Goal: Ask a question: Seek information or help from site administrators or community

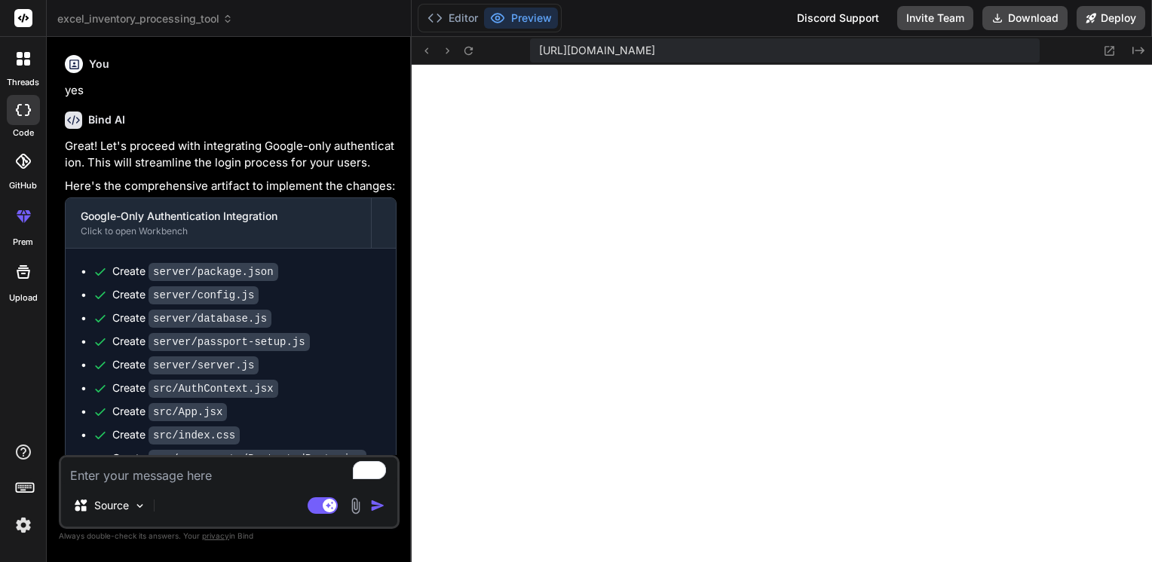
scroll to position [666, 0]
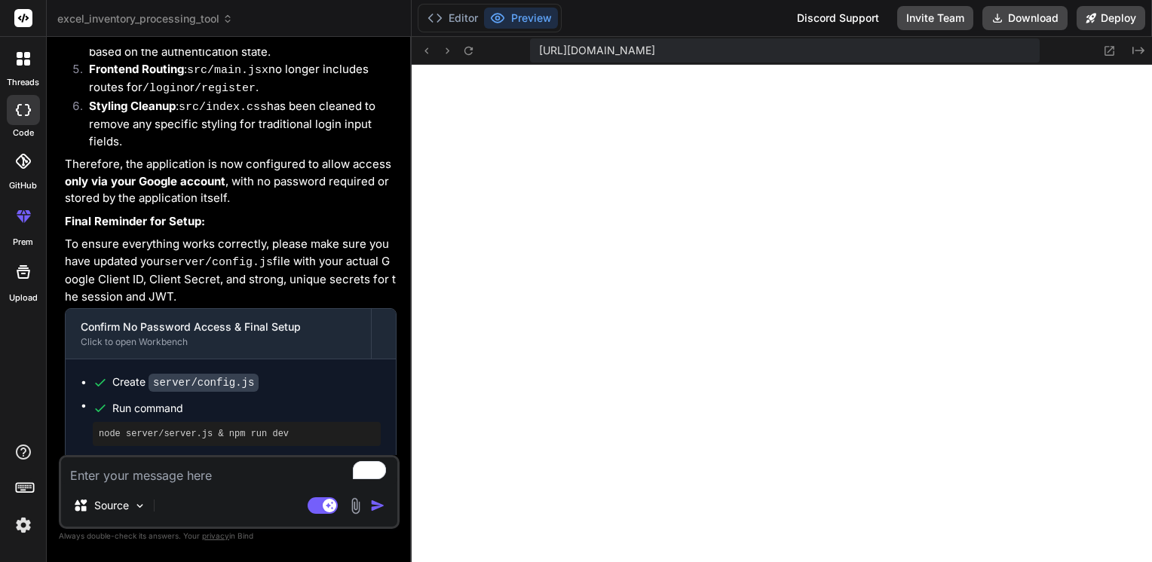
click at [179, 468] on p "Once these secrets are in place and the servers are restarted, you can access t…" at bounding box center [231, 494] width 332 height 53
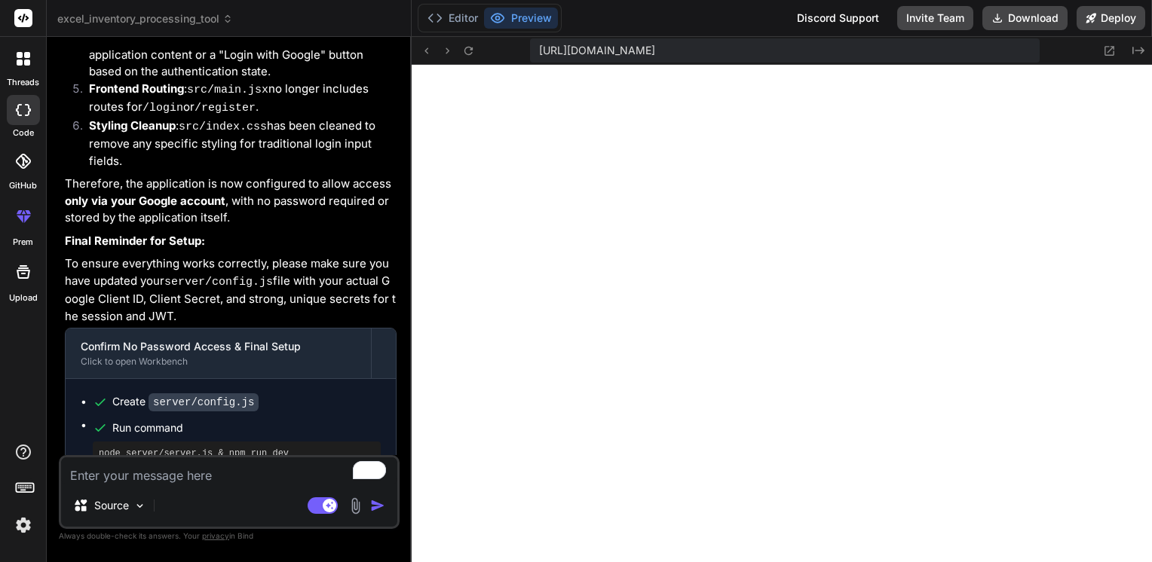
scroll to position [3650, 0]
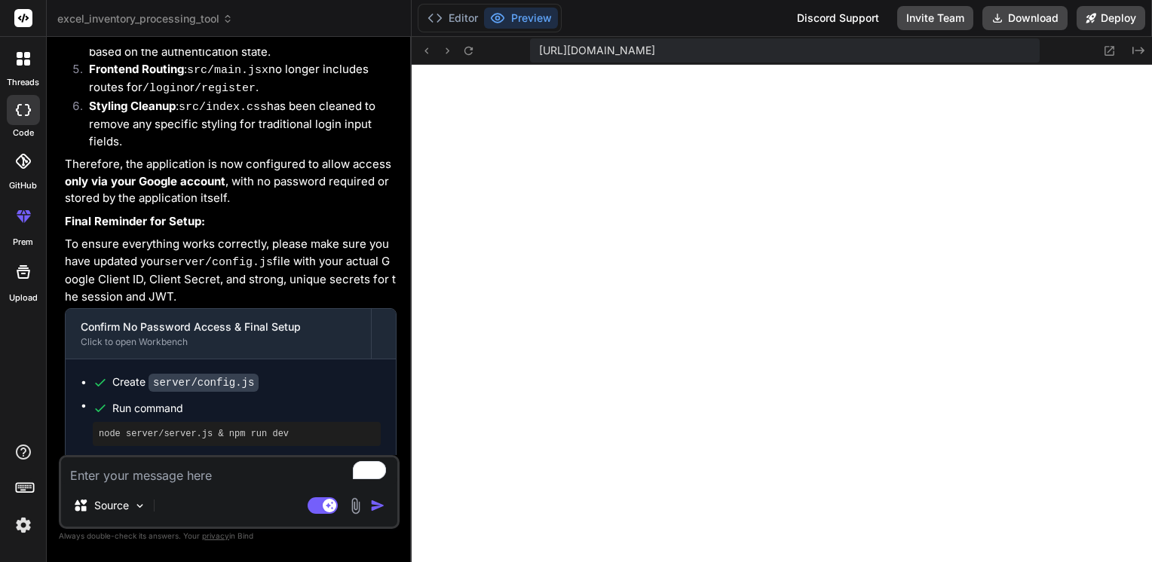
drag, startPoint x: 182, startPoint y: 231, endPoint x: 167, endPoint y: 228, distance: 15.2
click at [167, 236] on p "To ensure everything works correctly, please make sure you have updated your se…" at bounding box center [231, 270] width 332 height 69
click at [191, 236] on p "To ensure everything works correctly, please make sure you have updated your se…" at bounding box center [231, 270] width 332 height 69
drag, startPoint x: 177, startPoint y: 232, endPoint x: 277, endPoint y: 215, distance: 101.8
click at [277, 236] on p "To ensure everything works correctly, please make sure you have updated your se…" at bounding box center [231, 270] width 332 height 69
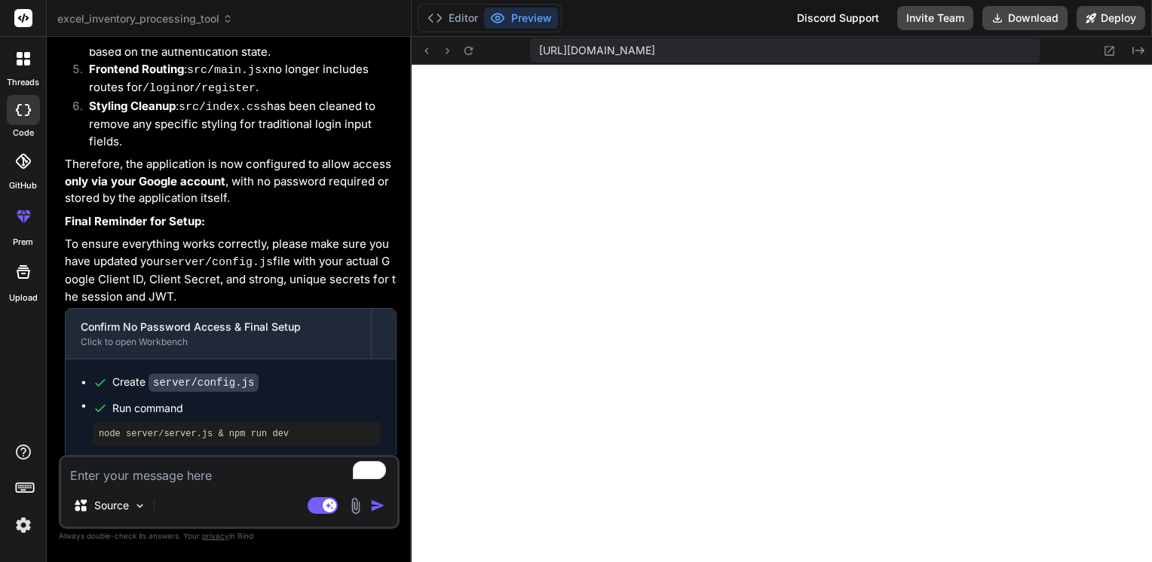
copy p "unique secrets for the session and JWT."
click at [115, 470] on textarea "To enrich screen reader interactions, please activate Accessibility in Grammarl…" at bounding box center [229, 471] width 336 height 27
type textarea "w"
type textarea "x"
type textarea "wh"
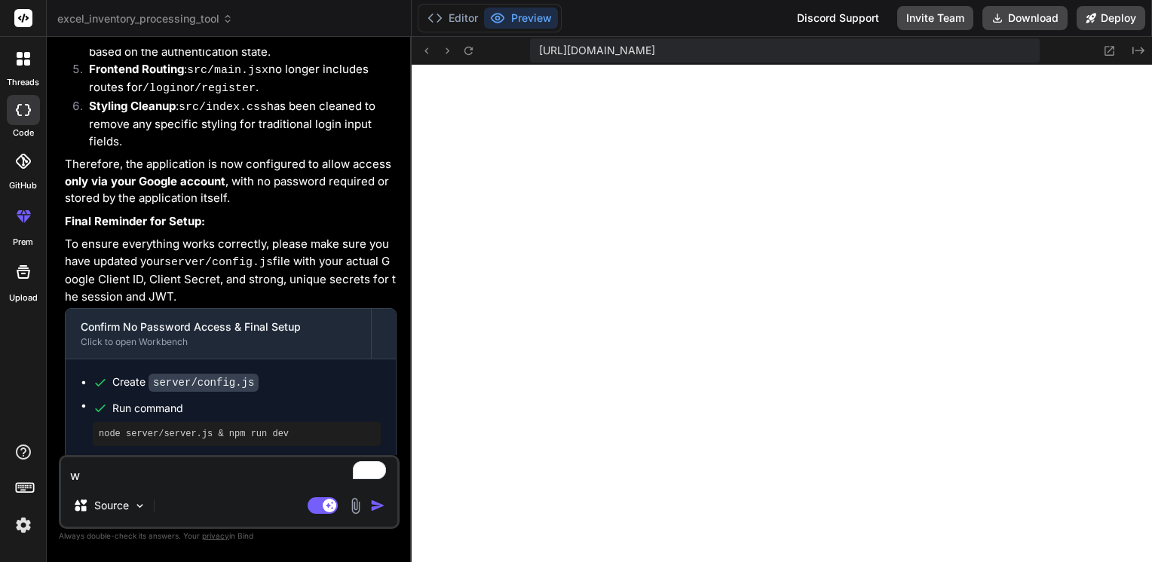
type textarea "x"
type textarea "whe"
type textarea "x"
type textarea "wher"
type textarea "x"
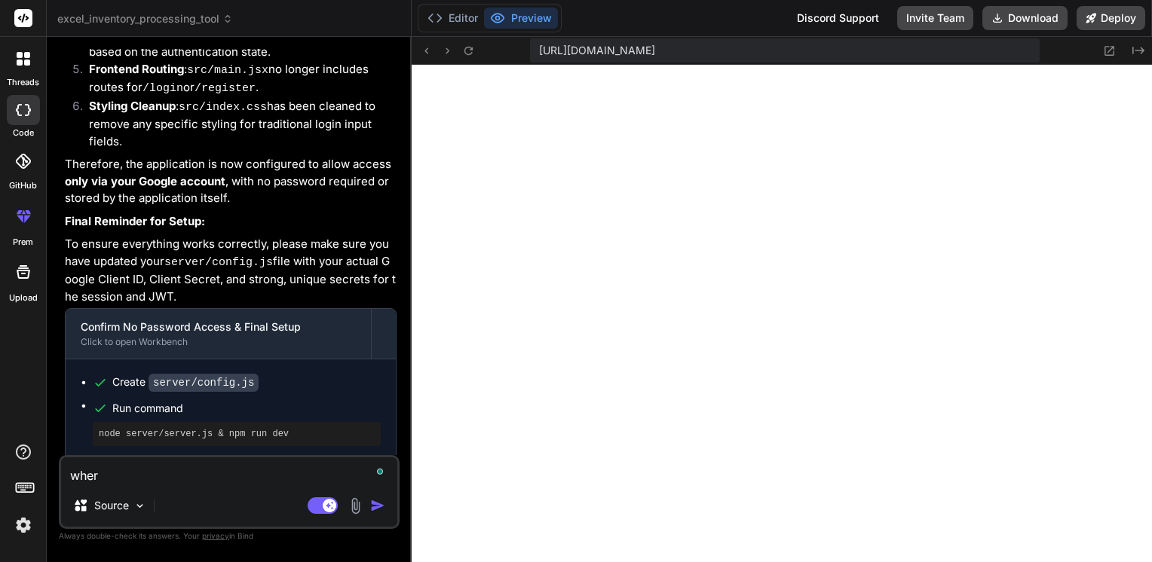
type textarea "where"
type textarea "x"
type textarea "where"
type textarea "x"
type textarea "where t"
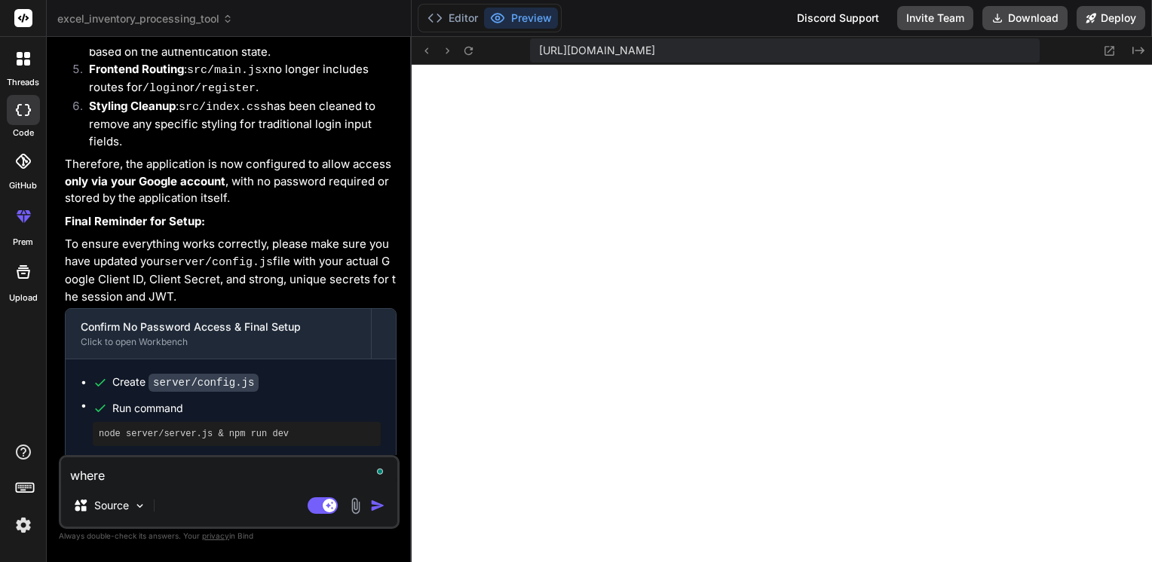
type textarea "x"
type textarea "where to"
type textarea "x"
type textarea "where to"
type textarea "x"
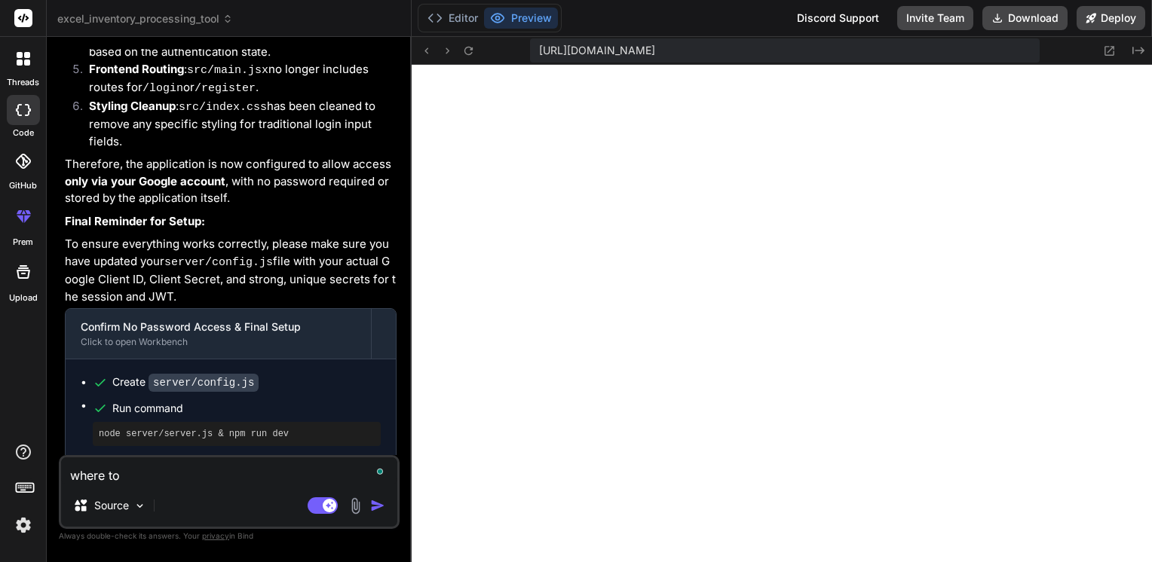
type textarea "where to g"
type textarea "x"
type textarea "where to ge"
type textarea "x"
type textarea "where to get"
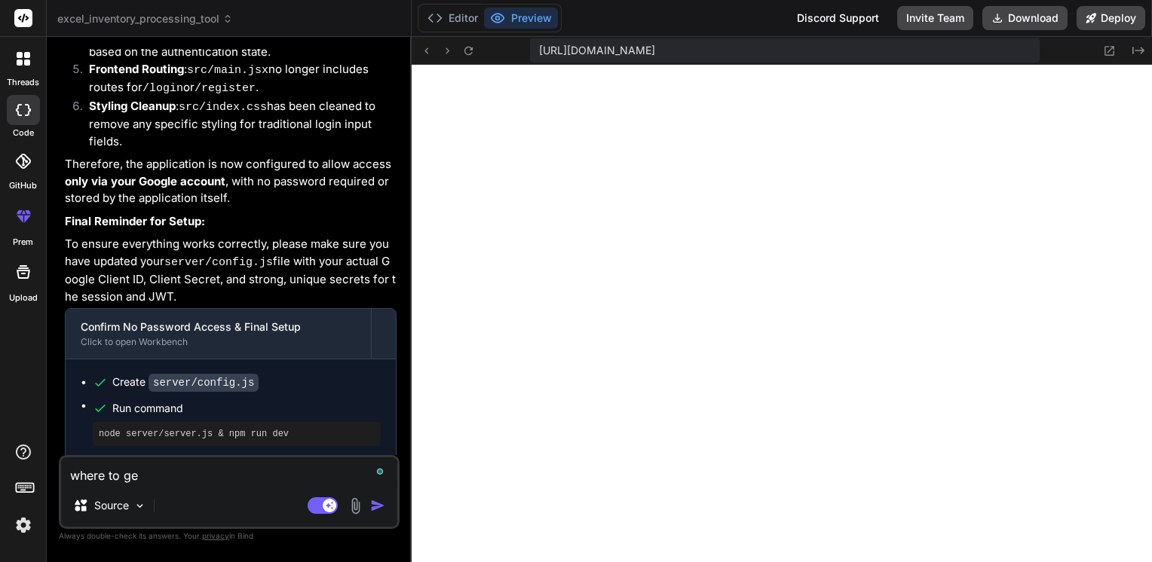
type textarea "x"
type textarea "where to get"
type textarea "x"
paste textarea "unique secrets for the session and JWT."
type textarea "where to get unique secrets for the session and JWT."
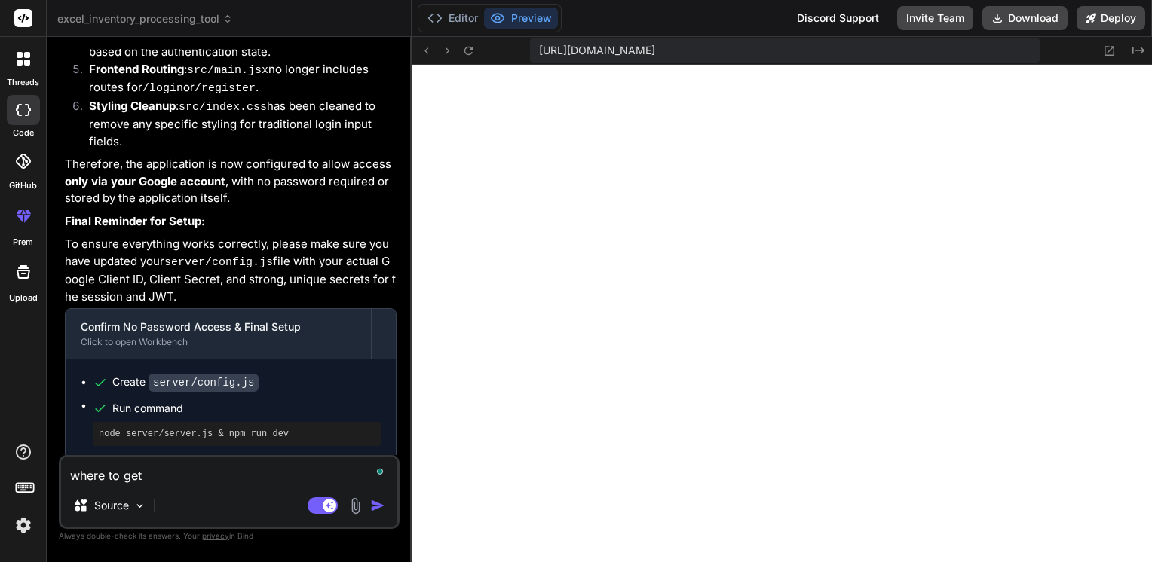
type textarea "x"
type textarea "where to get unique secrets for the session and JWT."
click at [378, 509] on img "button" at bounding box center [377, 505] width 15 height 15
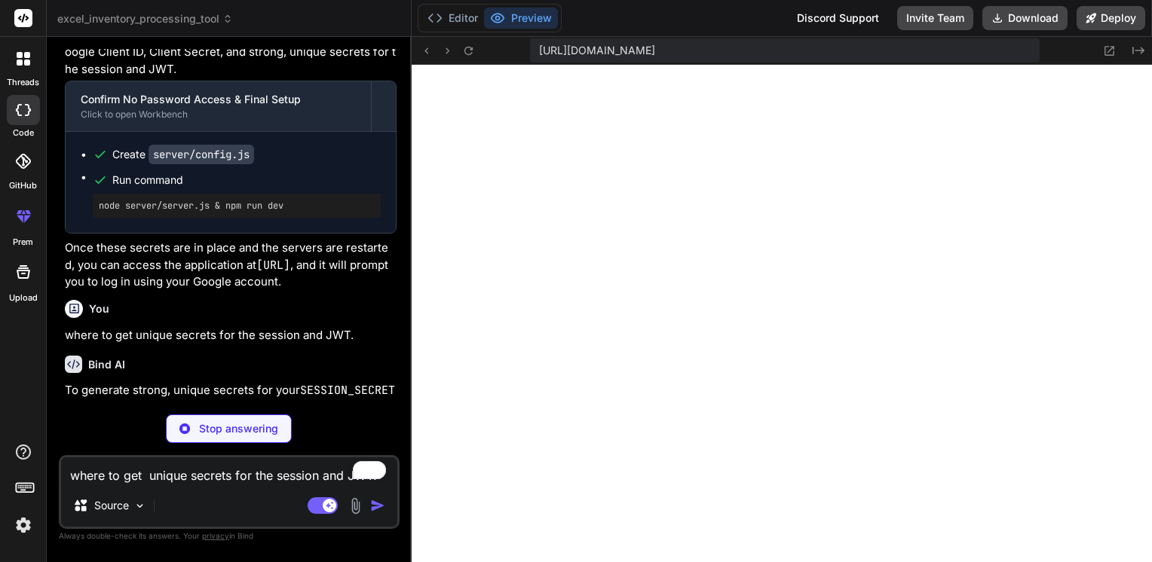
scroll to position [3833, 0]
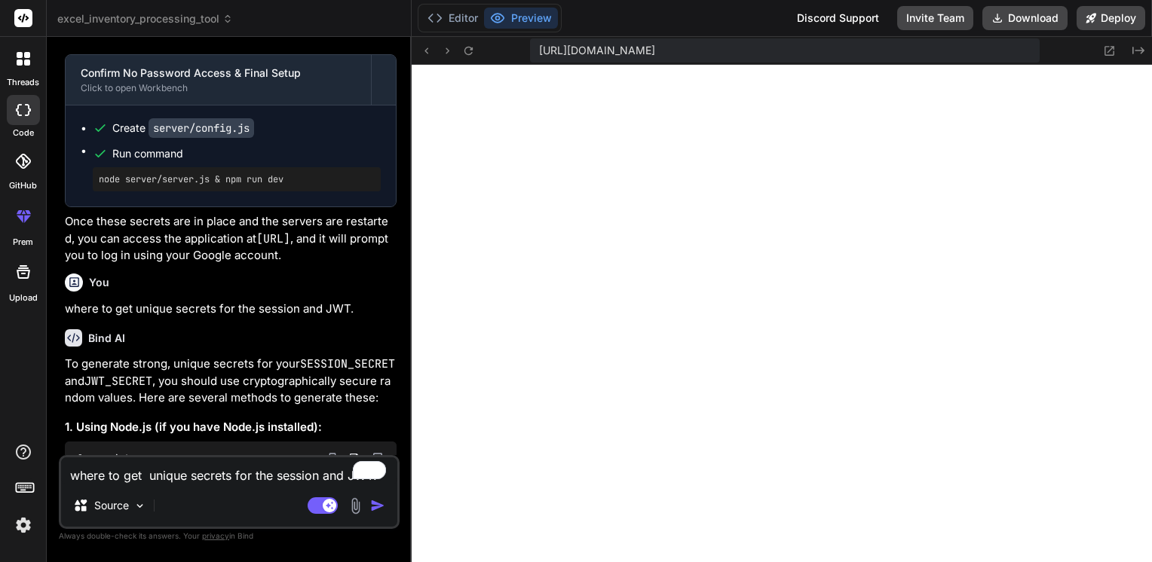
type textarea "x"
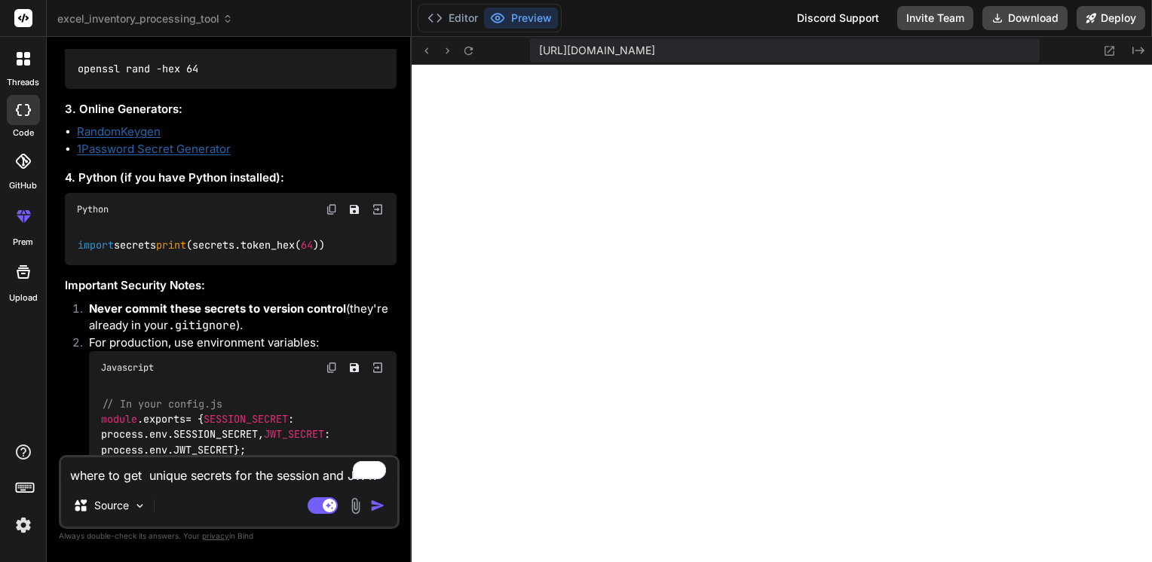
scroll to position [4382, 0]
click at [332, 215] on img at bounding box center [332, 209] width 12 height 12
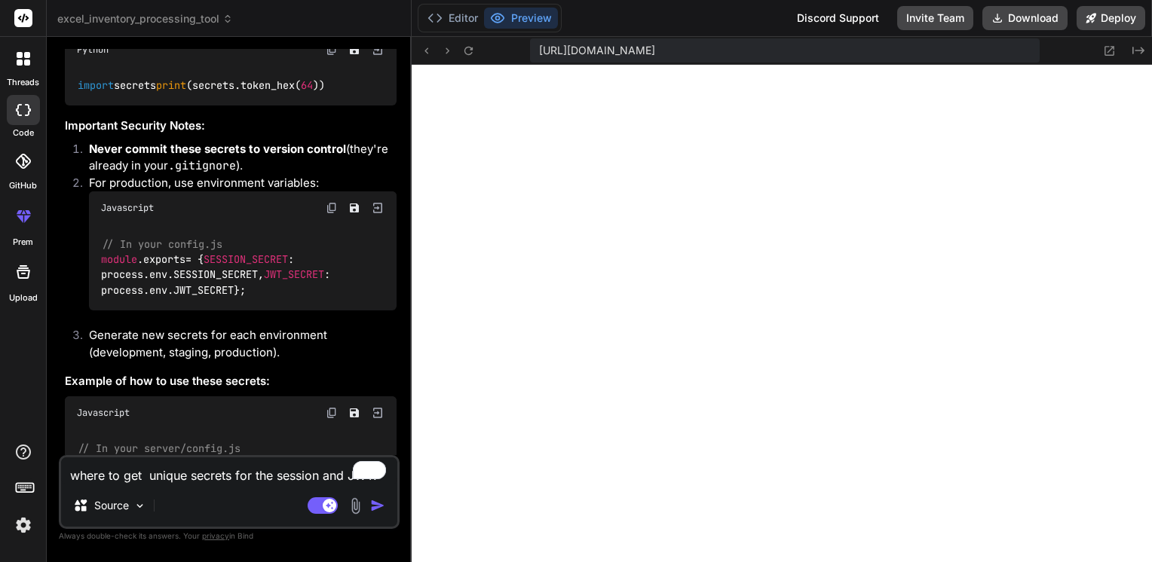
scroll to position [4541, 0]
click at [329, 214] on img at bounding box center [332, 208] width 12 height 12
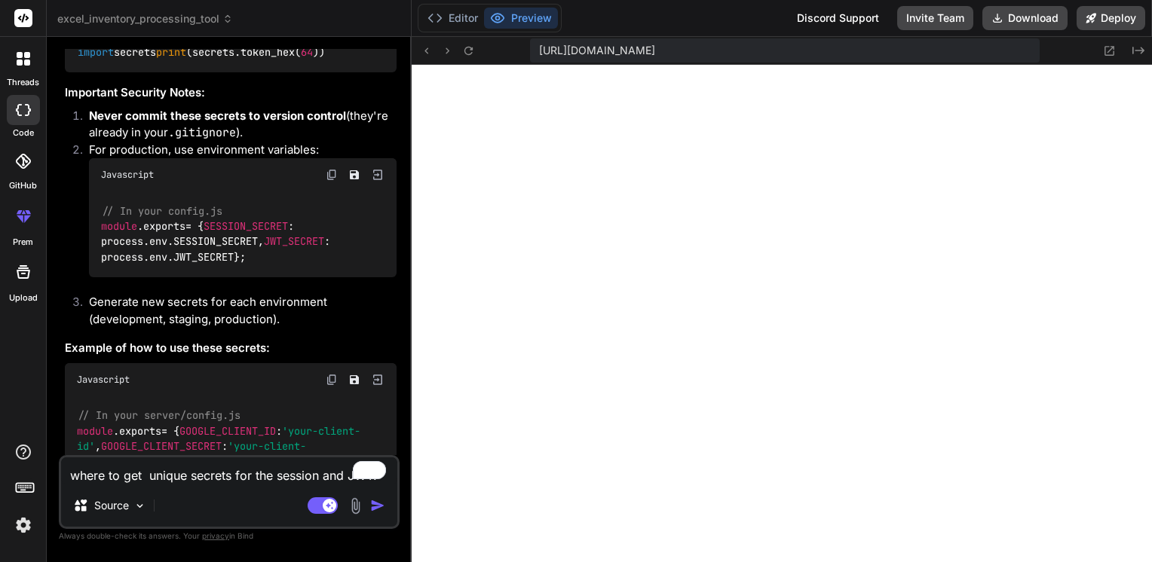
scroll to position [4575, 0]
click at [332, 181] on img at bounding box center [332, 175] width 12 height 12
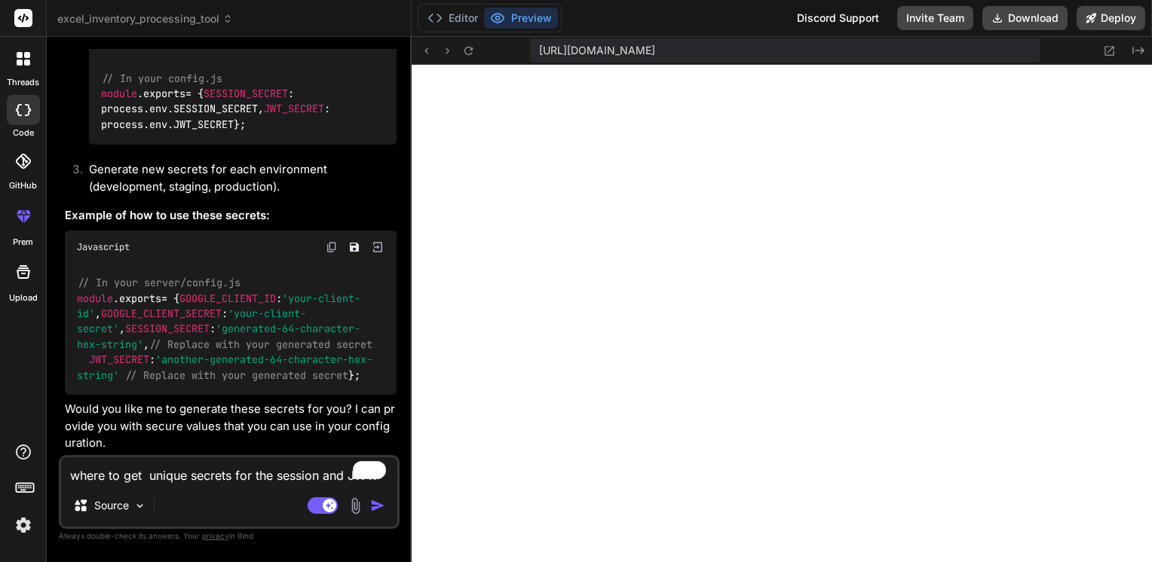
scroll to position [4775, 0]
click at [326, 253] on img at bounding box center [332, 247] width 12 height 12
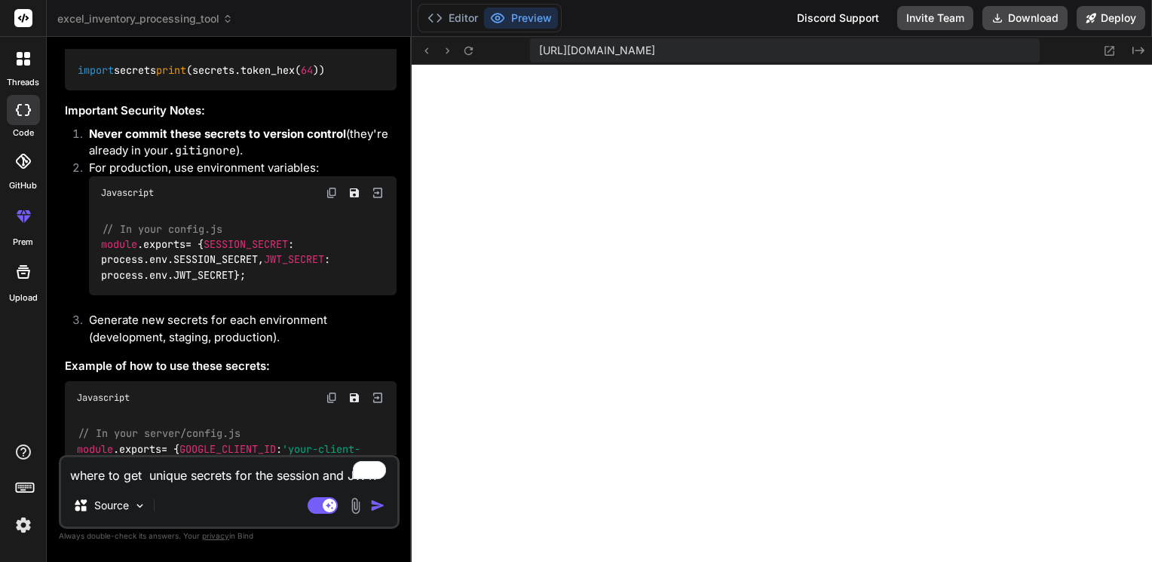
scroll to position [4556, 0]
click at [329, 200] on img at bounding box center [332, 194] width 12 height 12
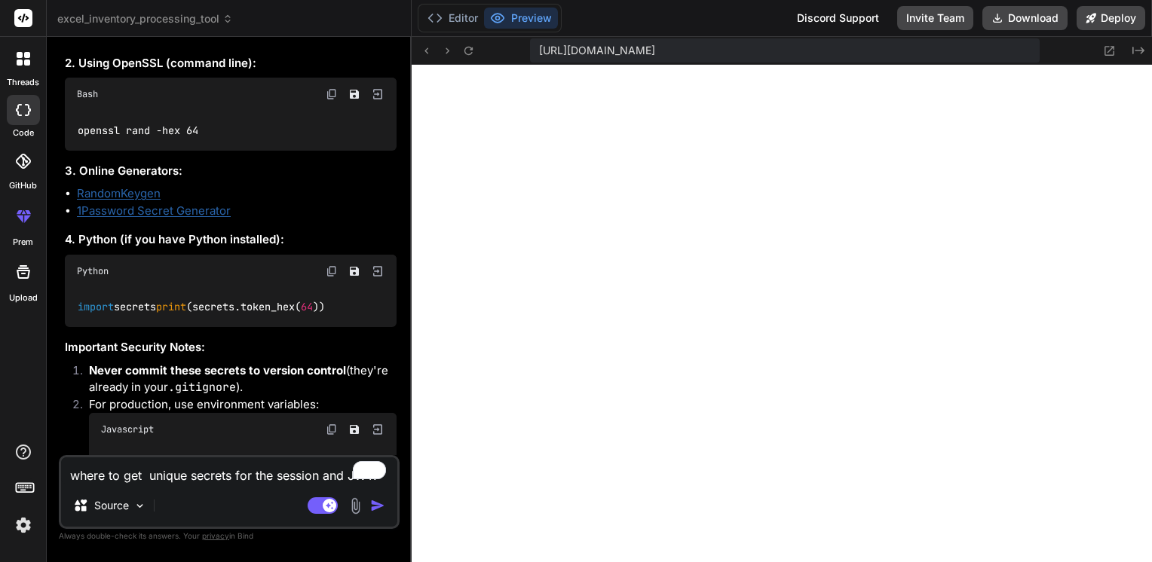
scroll to position [4317, 0]
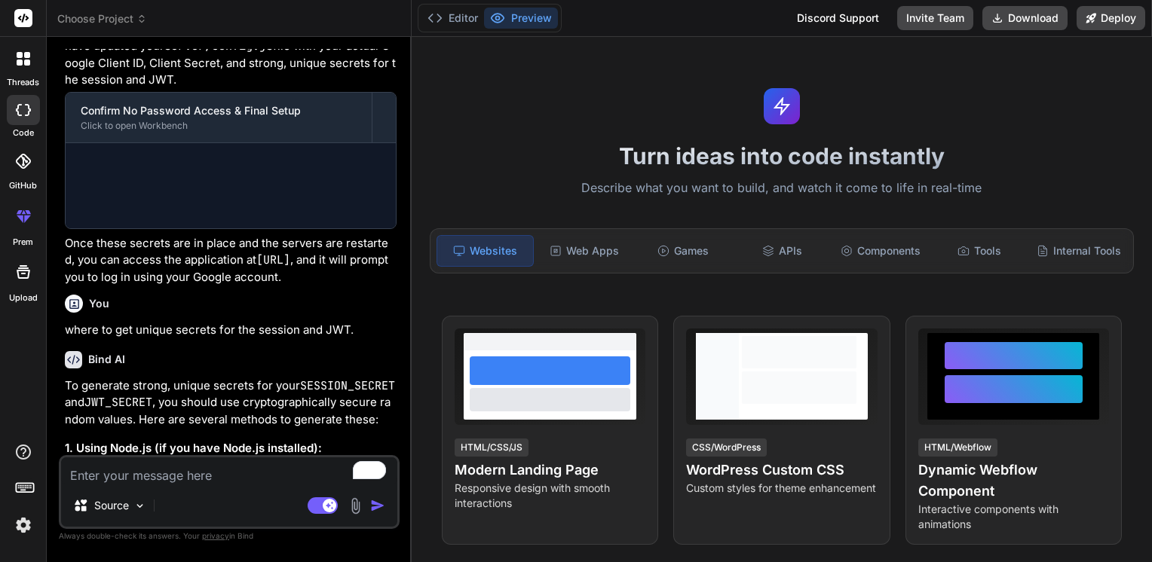
scroll to position [2731, 0]
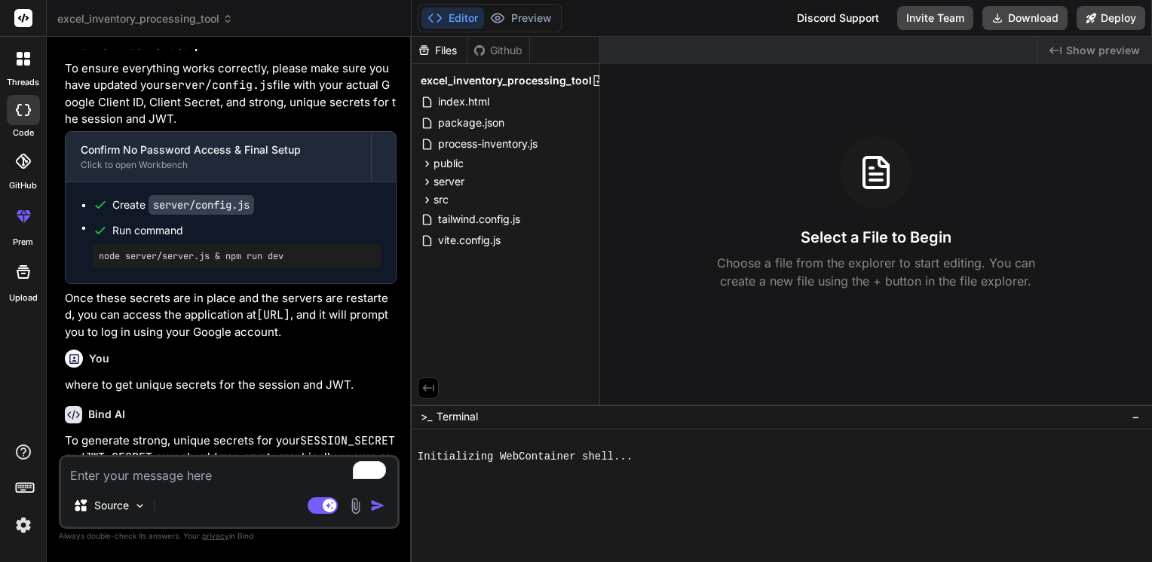
type textarea "x"
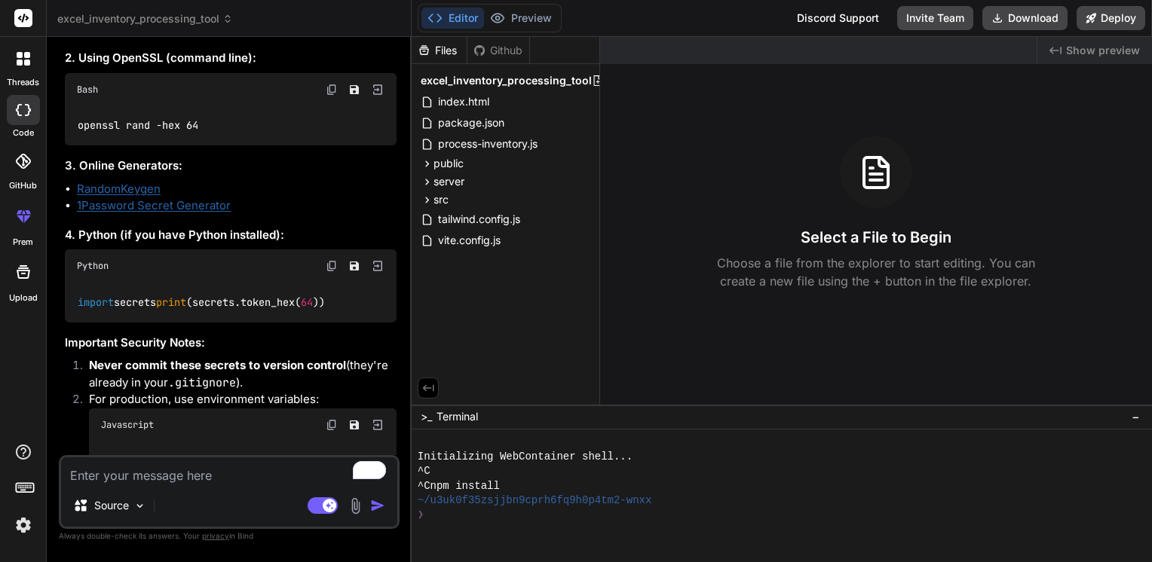
scroll to position [3301, 0]
click at [327, 271] on img at bounding box center [332, 265] width 12 height 12
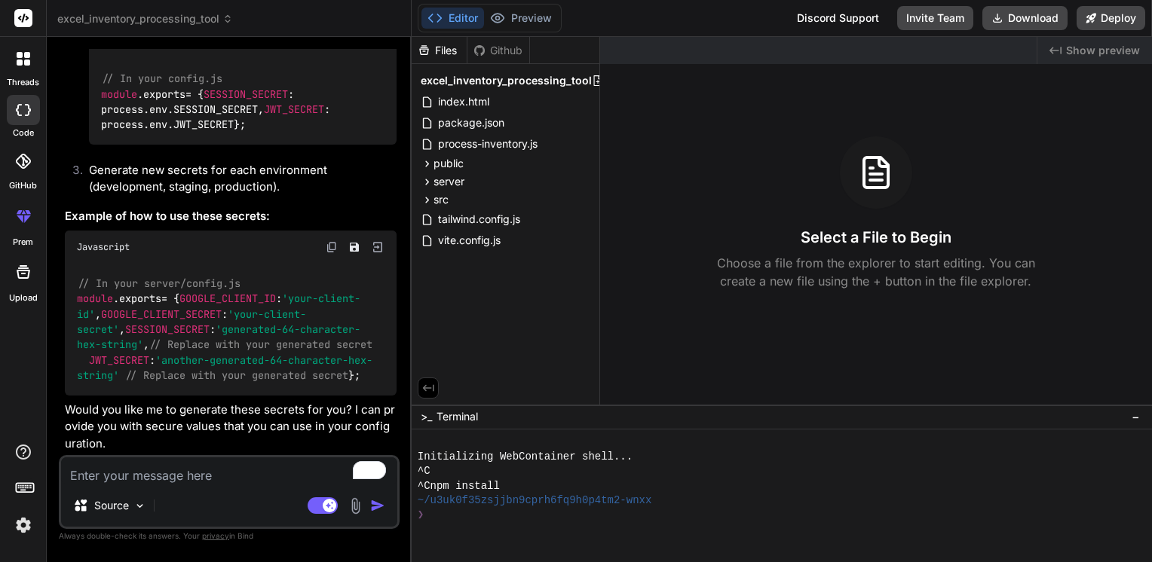
scroll to position [3790, 0]
click at [142, 472] on textarea "To enrich screen reader interactions, please activate Accessibility in Grammarl…" at bounding box center [229, 471] width 336 height 27
type textarea "i"
type textarea "x"
type textarea "i"
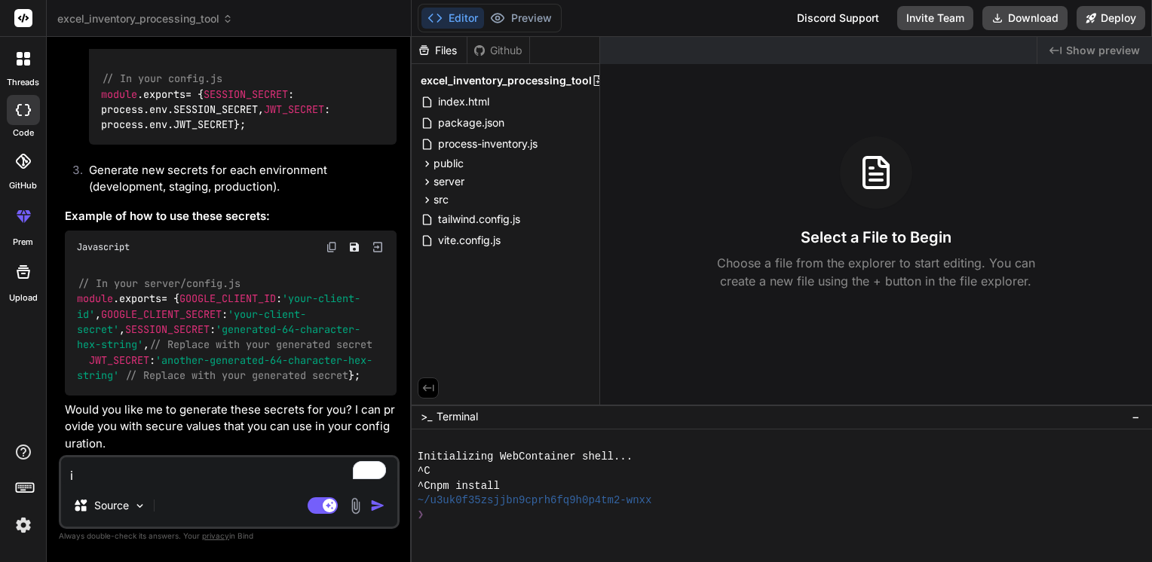
type textarea "x"
type textarea "i h"
type textarea "x"
type textarea "i ha"
type textarea "x"
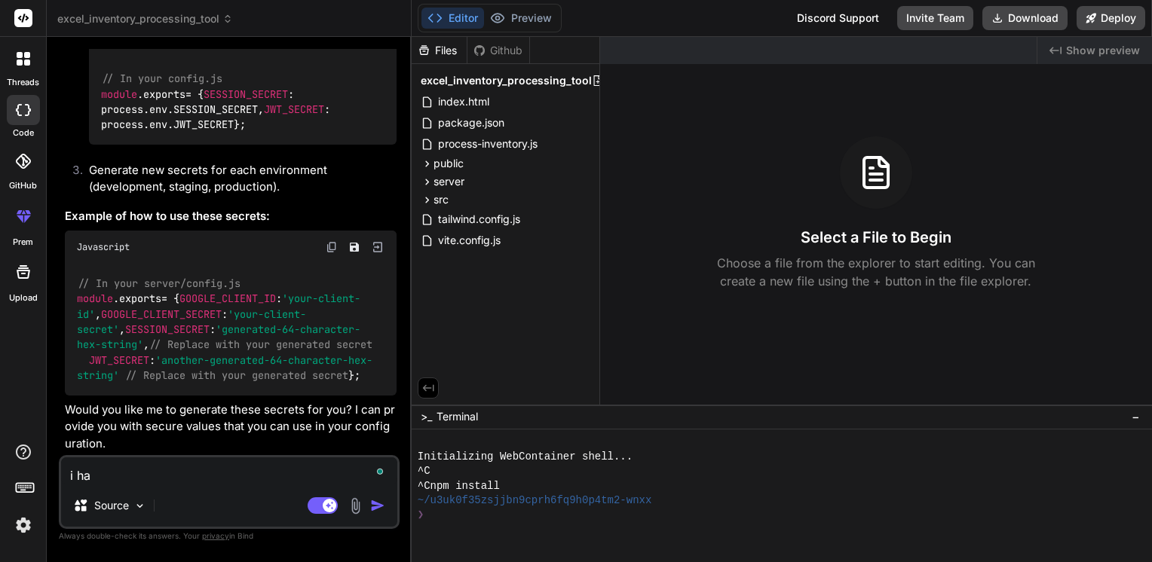
type textarea "i hav"
type textarea "x"
type textarea "i have"
type textarea "x"
type textarea "i have"
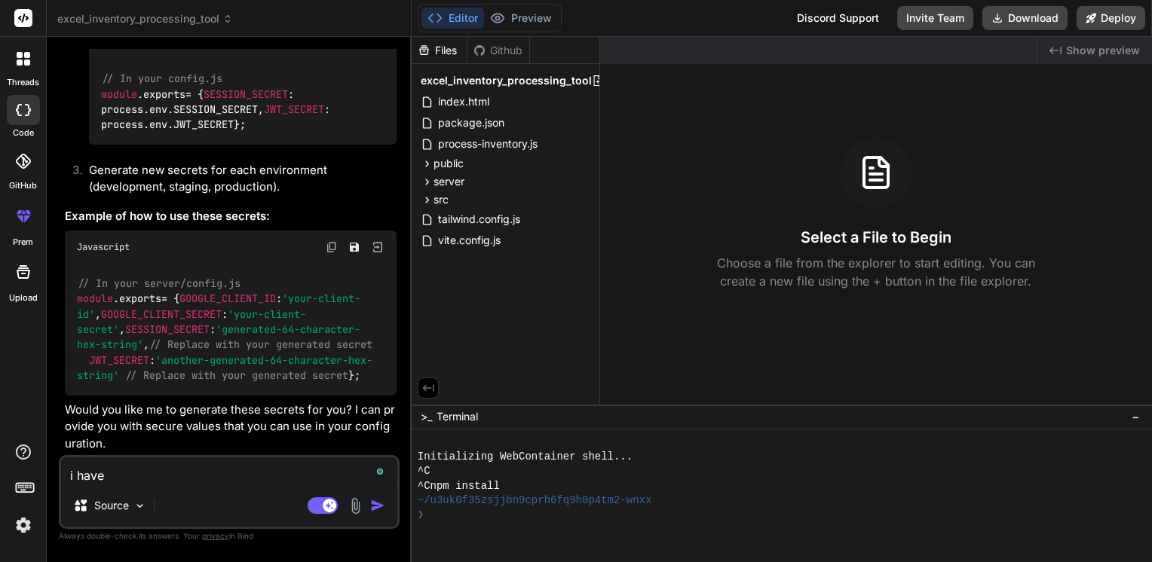
type textarea "x"
type textarea "i have a"
type textarea "x"
type textarea "i have al"
type textarea "x"
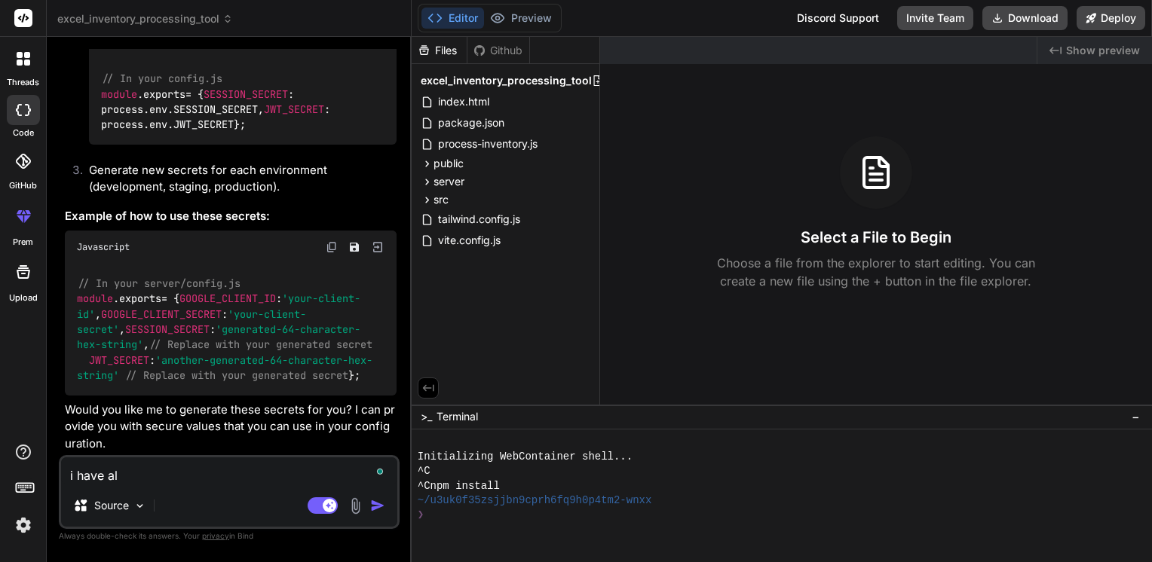
type textarea "i have alr"
type textarea "x"
type textarea "i have alre"
type textarea "x"
type textarea "i have alrea"
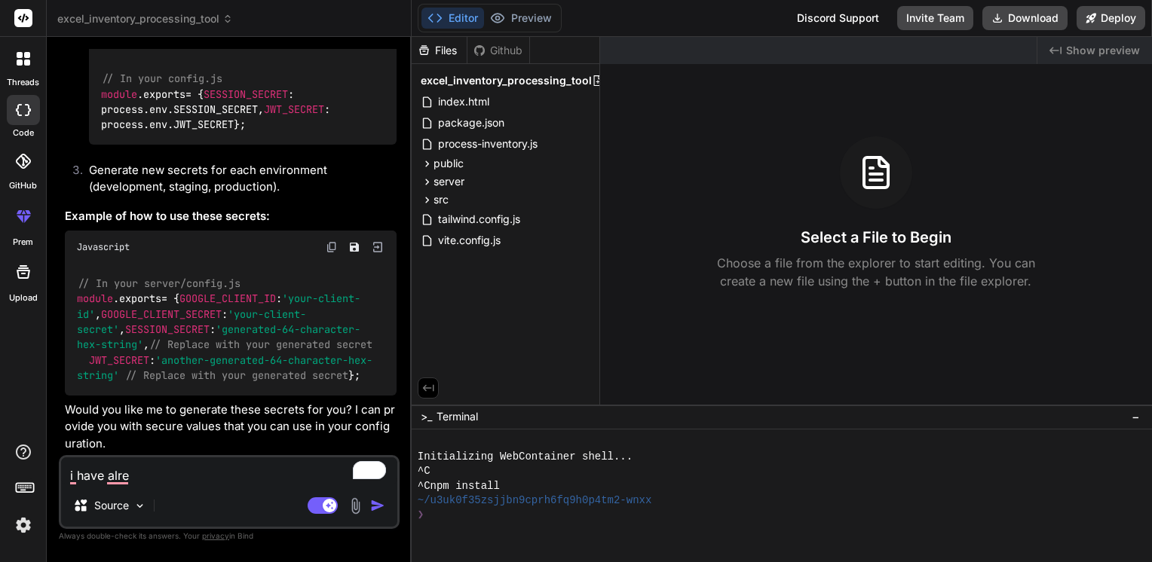
type textarea "x"
type textarea "i have alread"
type textarea "x"
type textarea "i have already"
type textarea "x"
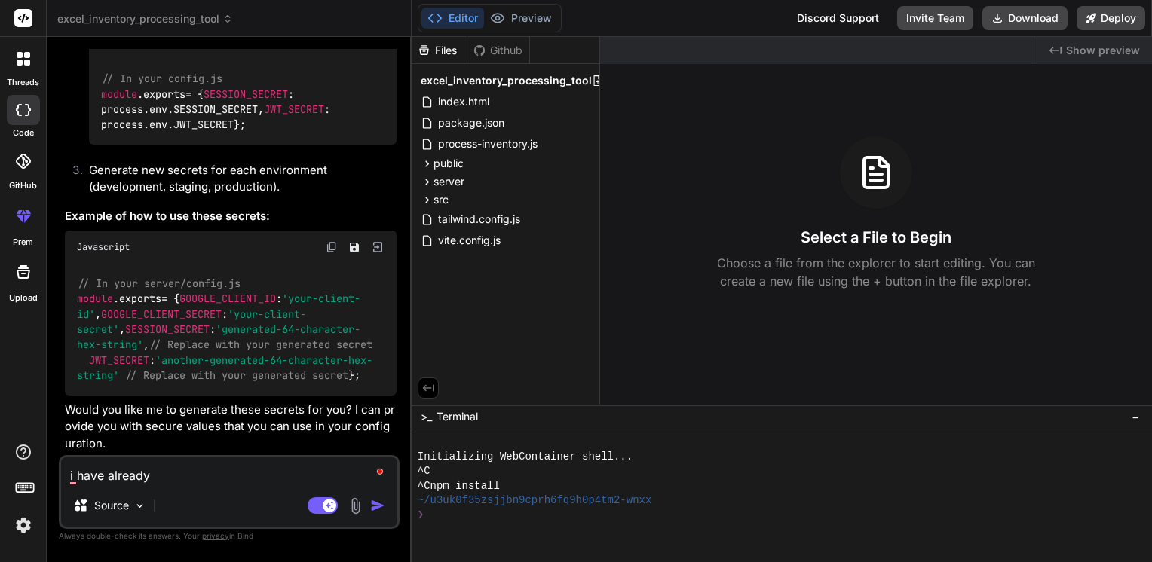
type textarea "i have already"
type textarea "x"
type textarea "i have already r"
type textarea "x"
type textarea "i have already ru"
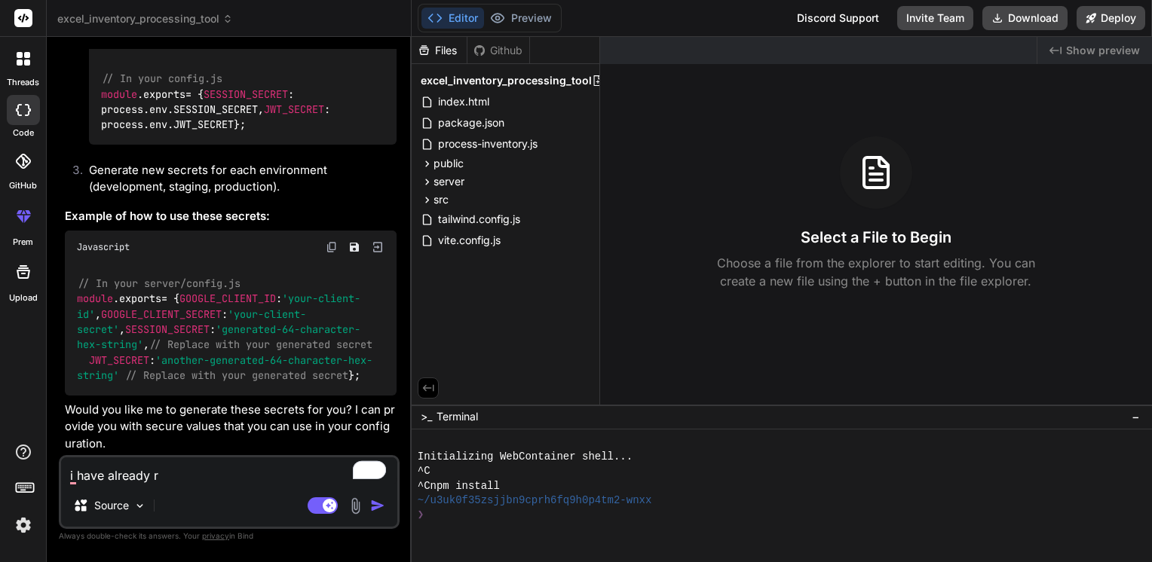
type textarea "x"
type textarea "i have already run"
type textarea "x"
type textarea "i have already run"
type textarea "x"
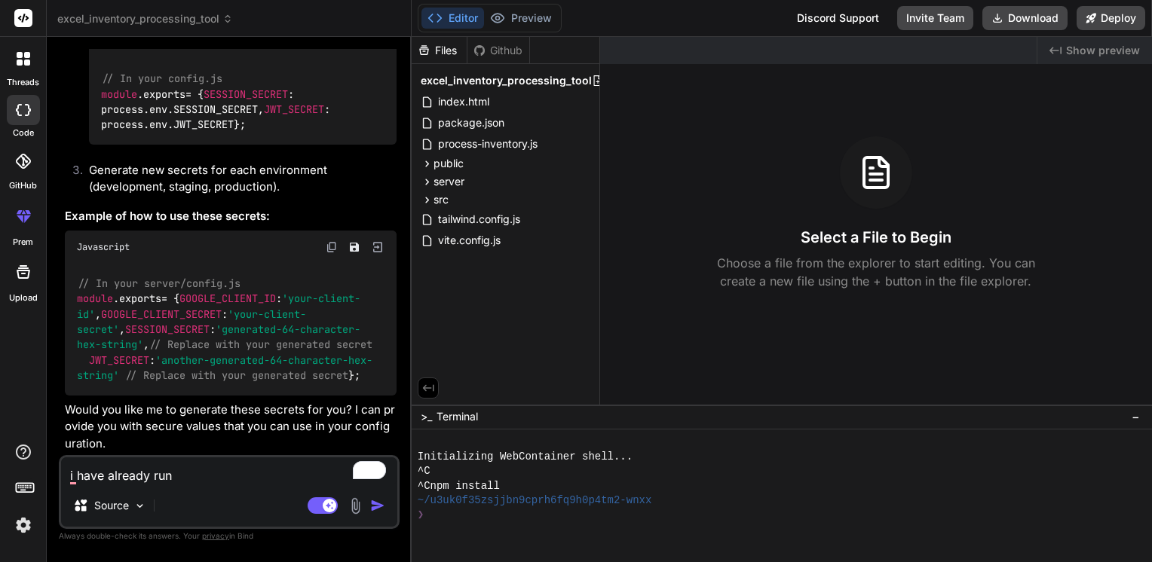
click at [332, 241] on img at bounding box center [332, 247] width 12 height 12
click at [183, 478] on textarea "i have already run" at bounding box center [229, 471] width 336 height 27
type textarea "i have already run t"
type textarea "x"
type textarea "i have already run th"
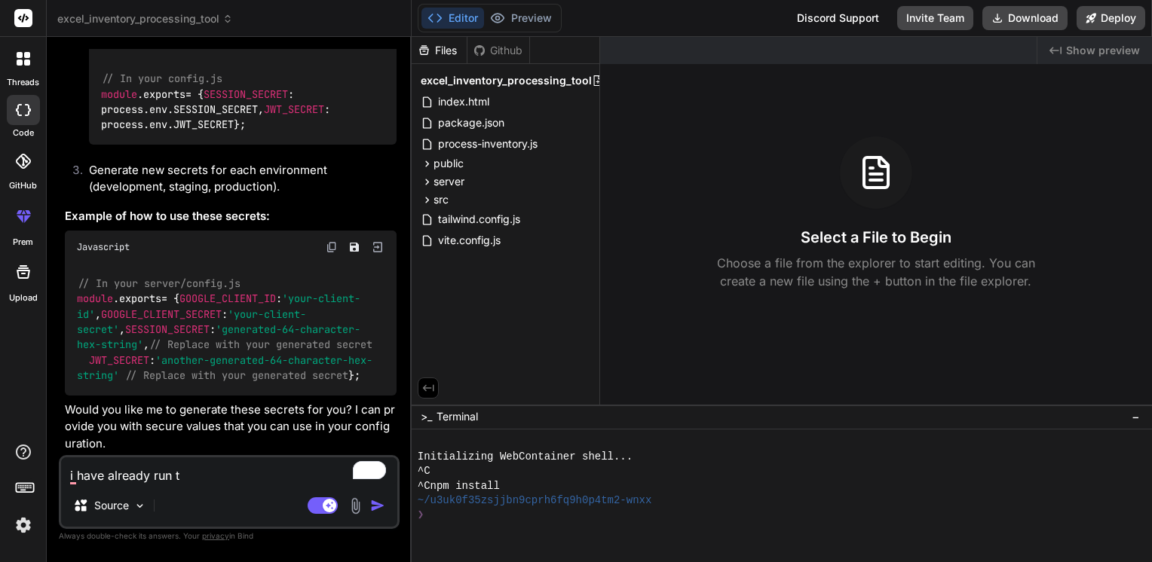
type textarea "x"
type textarea "i have already run thi"
type textarea "x"
type textarea "i have already run this"
type textarea "x"
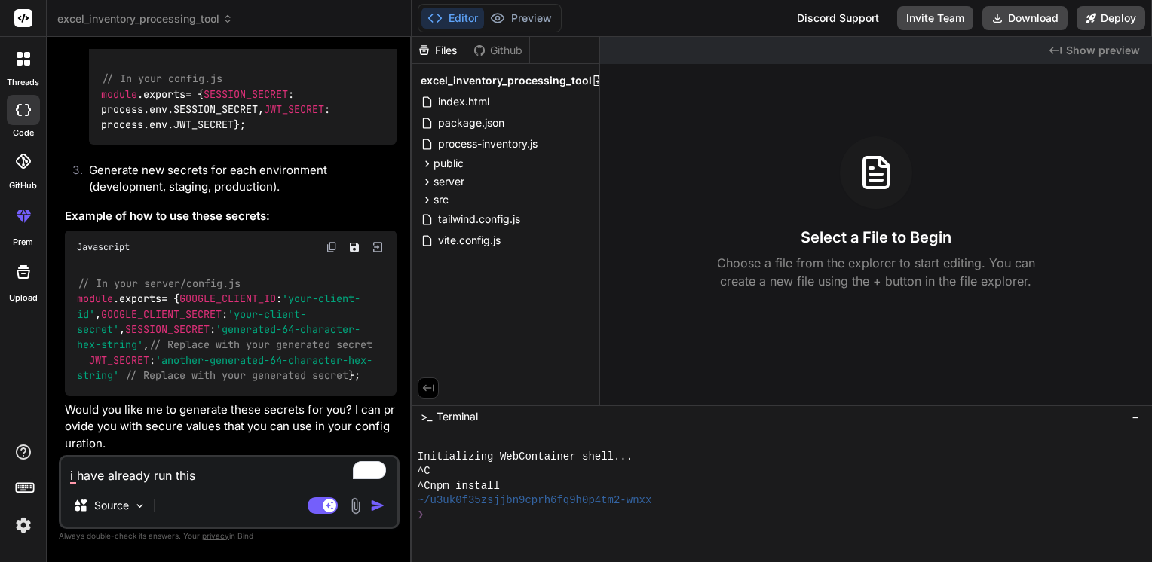
type textarea "i have already run this;"
type textarea "x"
type textarea "i have already run this;"
type textarea "x"
paste textarea "// In your server/config.js module.exports = { GOOGLE_CLIENT_ID: 'your-client-i…"
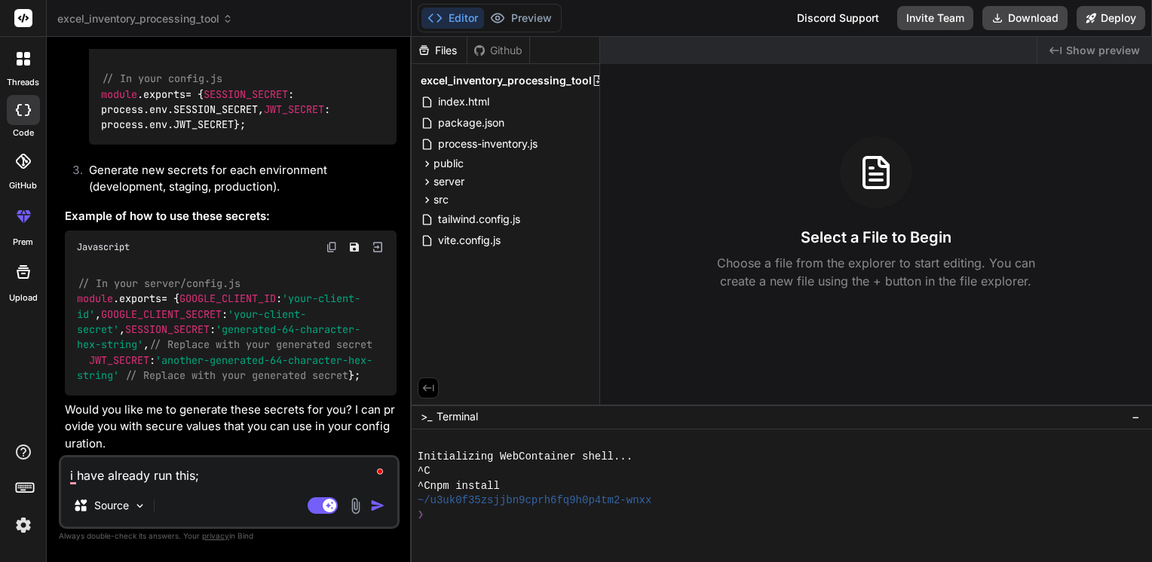
type textarea "i have already run this; // In your server/config.js module.exports = { GOOGLE_…"
type textarea "x"
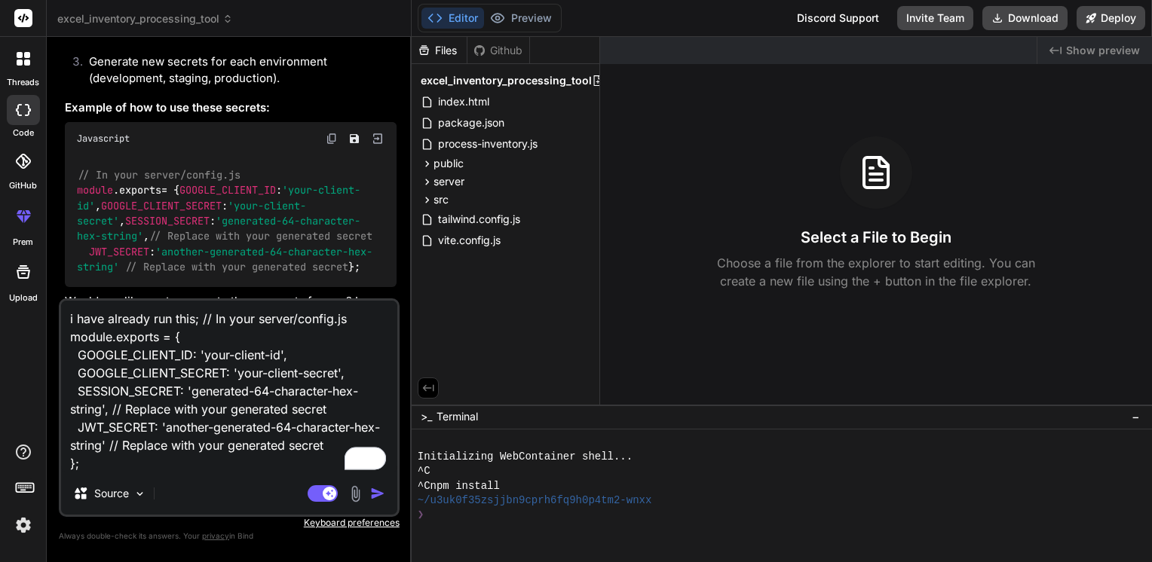
type textarea "i have already run this; // In your server/config.js module.exports = { GOOGLE_…"
type textarea "x"
type textarea "i have already run this; // In your server/config.js module.exports = { GOOGLE_…"
type textarea "x"
type textarea "i have already run this; // In your server/config.js module.exports = { GOOGLE_…"
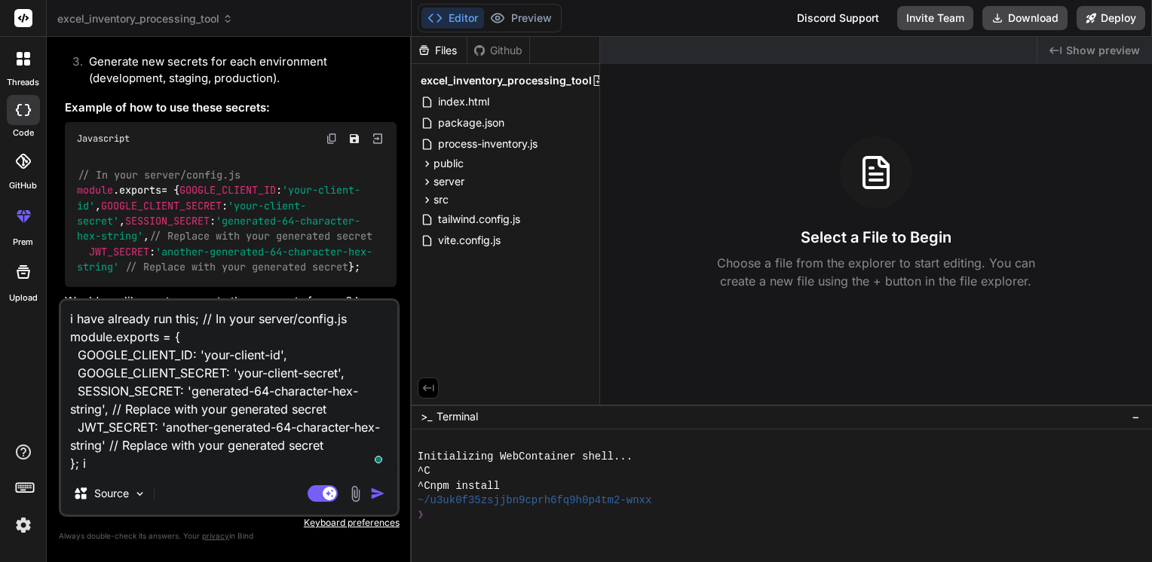
type textarea "x"
type textarea "i have already run this; // In your server/config.js module.exports = { GOOGLE_…"
type textarea "x"
type textarea "i have already run this; // In your server/config.js module.exports = { GOOGLE_…"
type textarea "x"
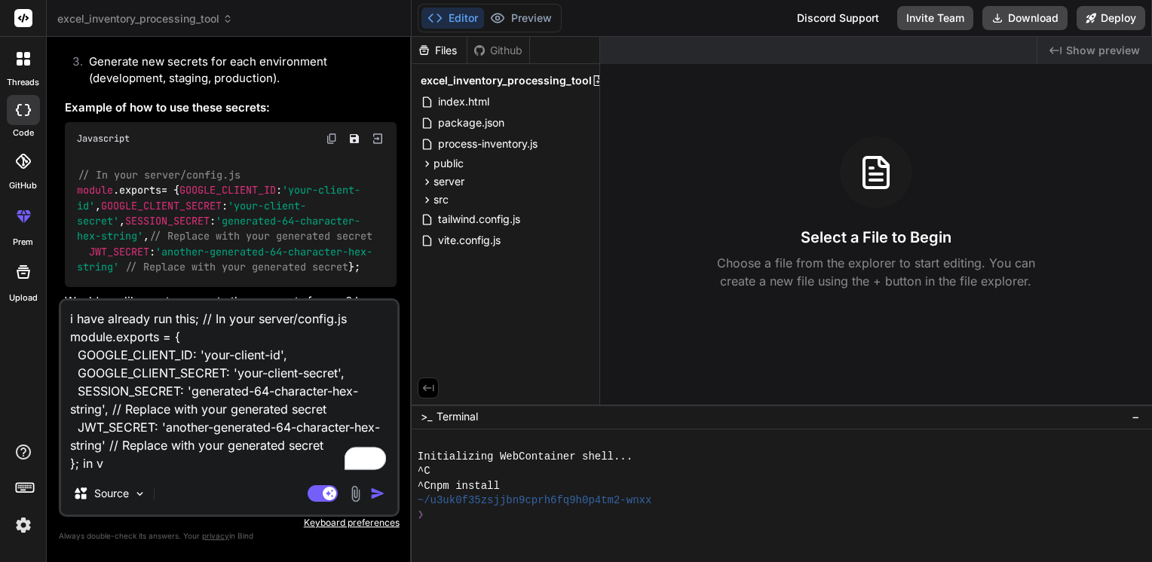
type textarea "i have already run this; // In your server/config.js module.exports = { GOOGLE_…"
type textarea "x"
type textarea "i have already run this; // In your server/config.js module.exports = { GOOGLE_…"
type textarea "x"
type textarea "i have already run this; // In your server/config.js module.exports = { GOOGLE_…"
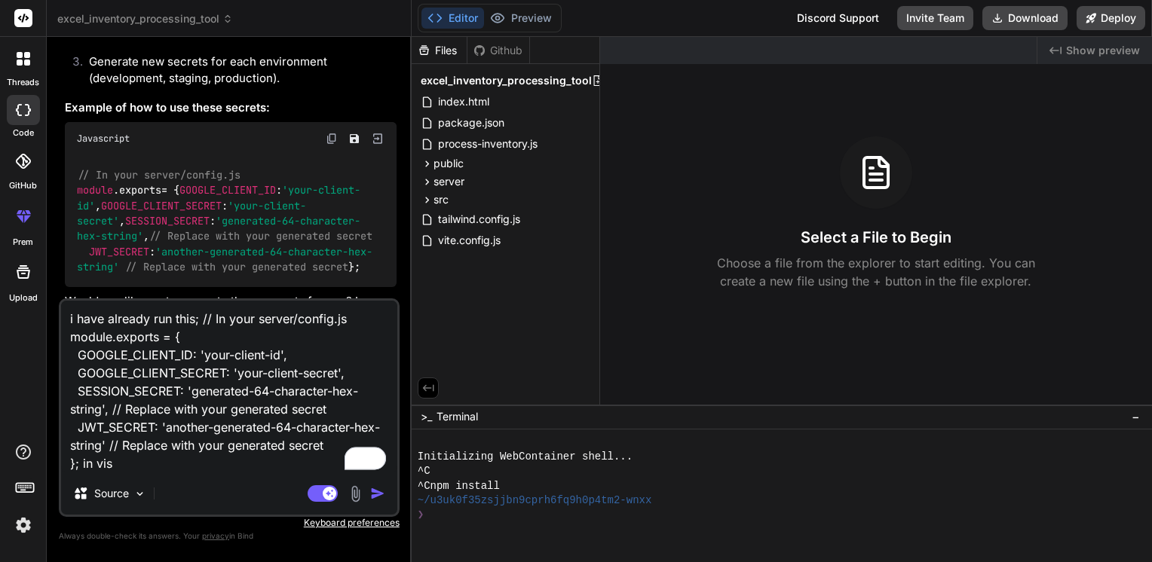
type textarea "x"
type textarea "i have already run this; // In your server/config.js module.exports = { GOOGLE_…"
type textarea "x"
type textarea "i have already run this; // In your server/config.js module.exports = { GOOGLE_…"
type textarea "x"
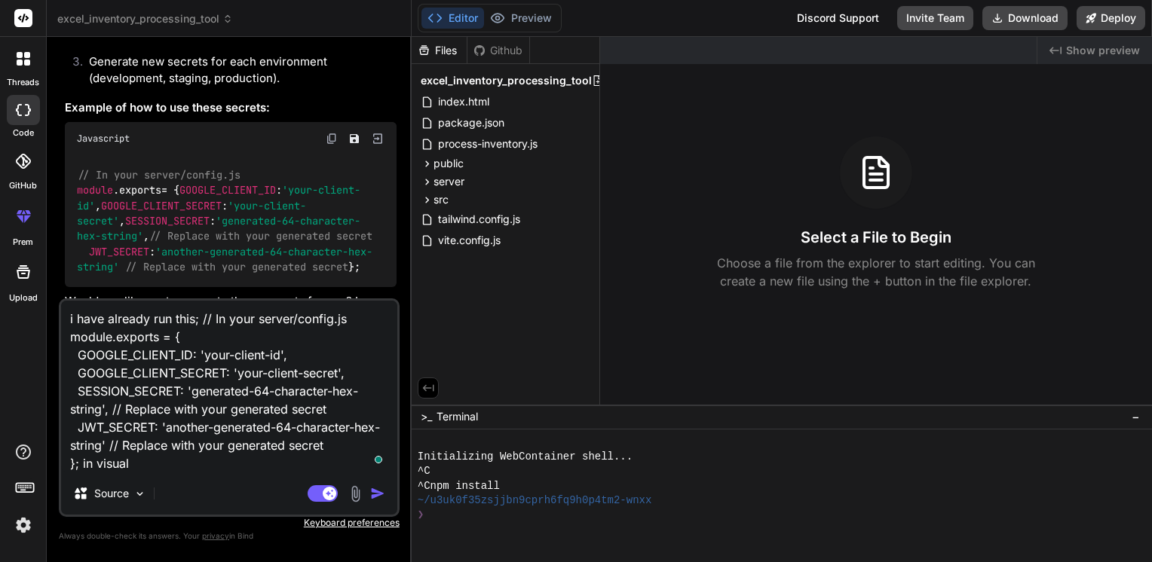
type textarea "i have already run this; // In your server/config.js module.exports = { GOOGLE_…"
type textarea "x"
type textarea "i have already run this; // In your server/config.js module.exports = { GOOGLE_…"
type textarea "x"
type textarea "i have already run this; // In your server/config.js module.exports = { GOOGLE_…"
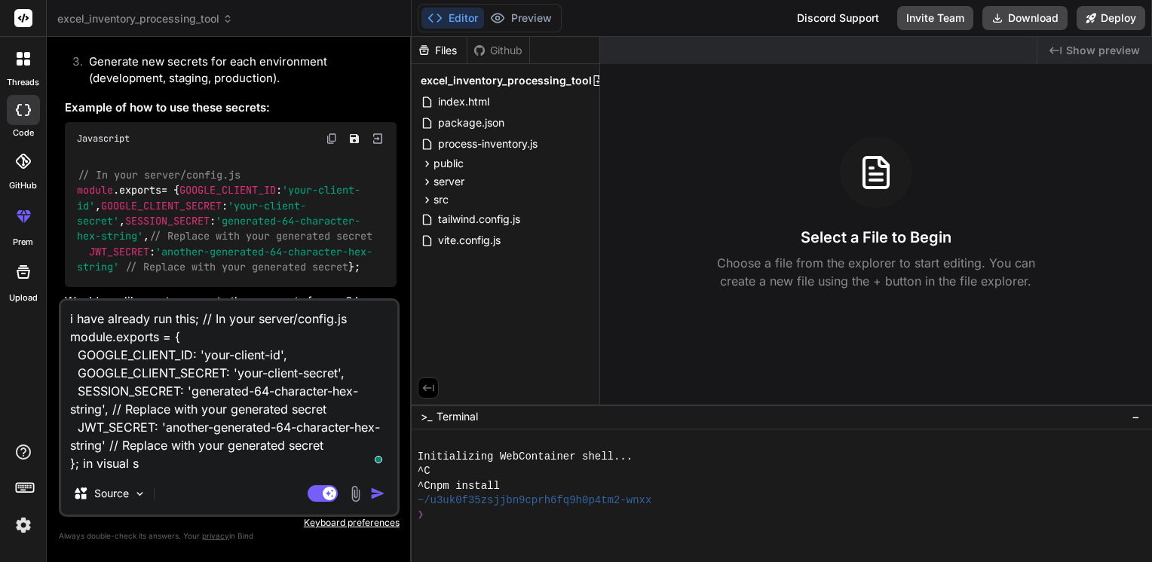
type textarea "x"
type textarea "i have already run this; // In your server/config.js module.exports = { GOOGLE_…"
type textarea "x"
type textarea "i have already run this; // In your server/config.js module.exports = { GOOGLE_…"
type textarea "x"
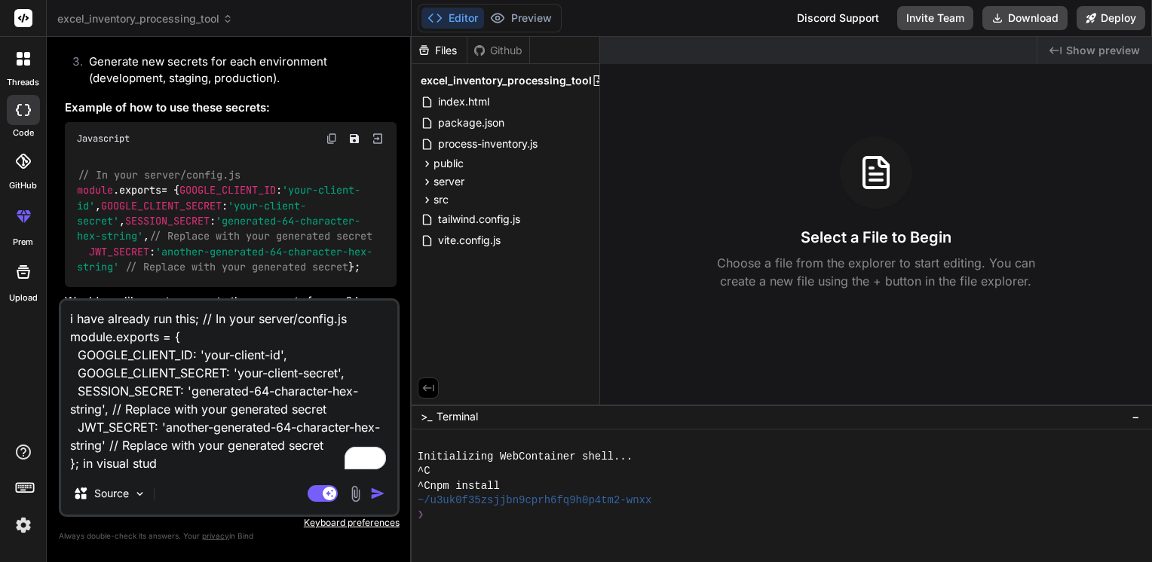
type textarea "i have already run this; // In your server/config.js module.exports = { GOOGLE_…"
type textarea "x"
type textarea "i have already run this; // In your server/config.js module.exports = { GOOGLE_…"
type textarea "x"
type textarea "i have already run this; // In your server/config.js module.exports = { GOOGLE_…"
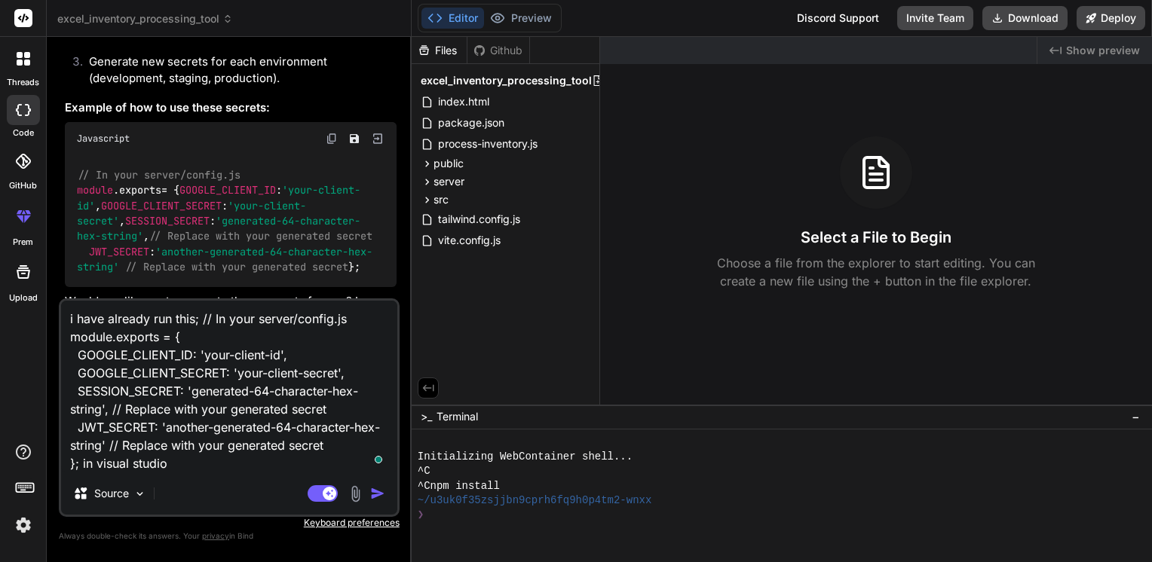
type textarea "x"
type textarea "i have already run this; // In your server/config.js module.exports = { GOOGLE_…"
type textarea "x"
type textarea "i have already run this; // In your server/config.js module.exports = { GOOGLE_…"
type textarea "x"
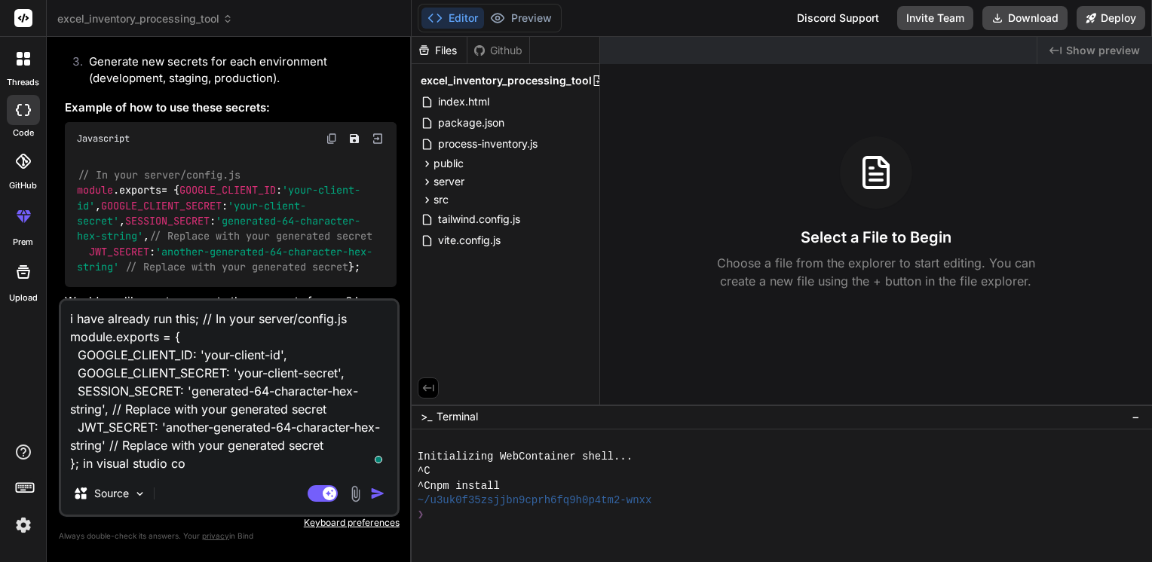
type textarea "i have already run this; // In your server/config.js module.exports = { GOOGLE_…"
type textarea "x"
type textarea "i have already run this; // In your server/config.js module.exports = { GOOGLE_…"
type textarea "x"
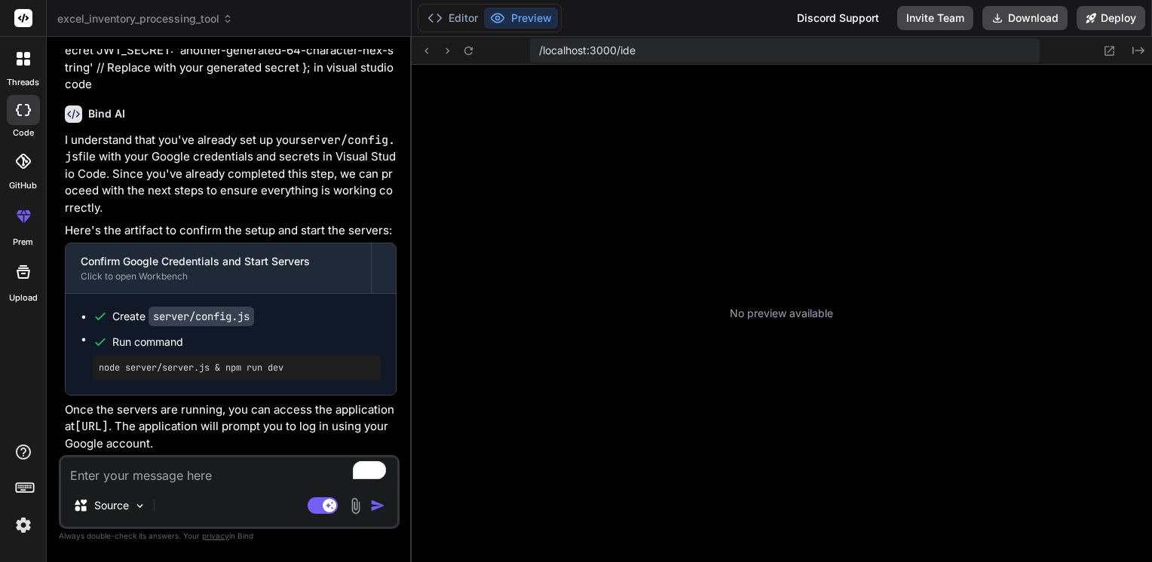
scroll to position [4201, 0]
type textarea "x"
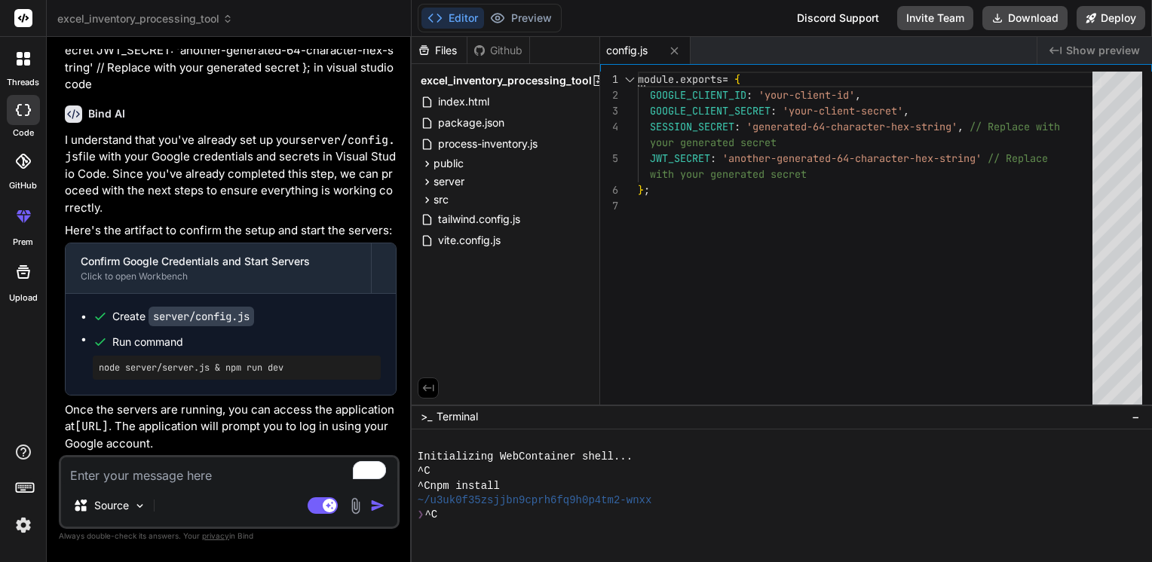
scroll to position [4305, 0]
drag, startPoint x: 223, startPoint y: 427, endPoint x: 81, endPoint y: 427, distance: 141.7
click at [81, 427] on p "Once the servers are running, you can access the application at [URL] . The app…" at bounding box center [231, 427] width 332 height 51
copy p "[URL] ."
click at [183, 475] on textarea "To enrich screen reader interactions, please activate Accessibility in Grammarl…" at bounding box center [229, 471] width 336 height 27
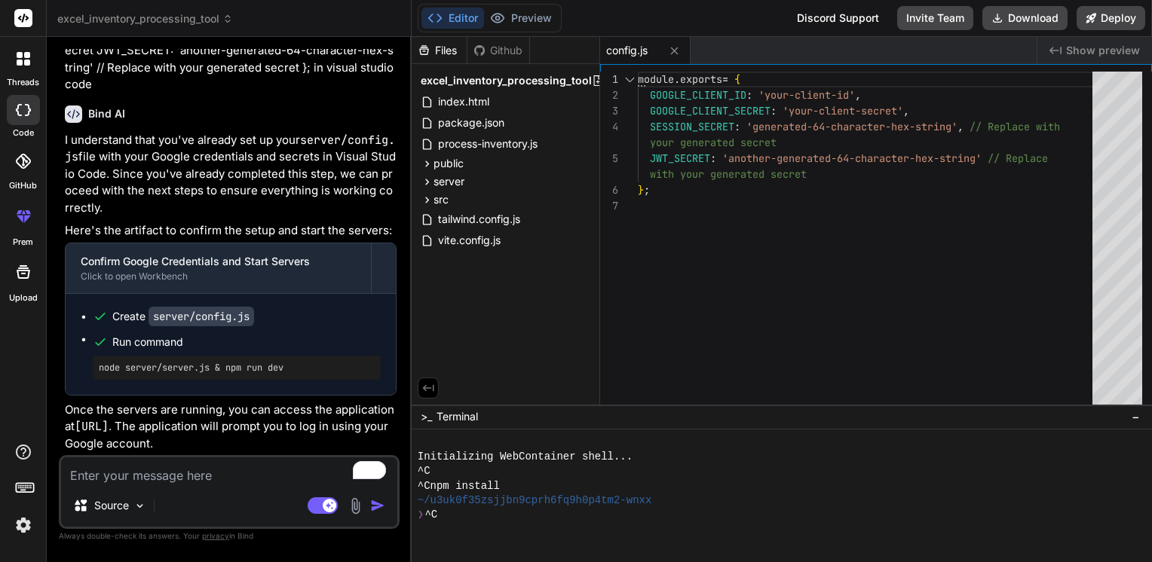
click at [130, 285] on div "Confirm Google Credentials and Start Servers Click to open Workbench" at bounding box center [218, 269] width 305 height 50
click at [86, 466] on textarea "To enrich screen reader interactions, please activate Accessibility in Grammarl…" at bounding box center [229, 471] width 336 height 27
type textarea "h"
type textarea "x"
type textarea "he"
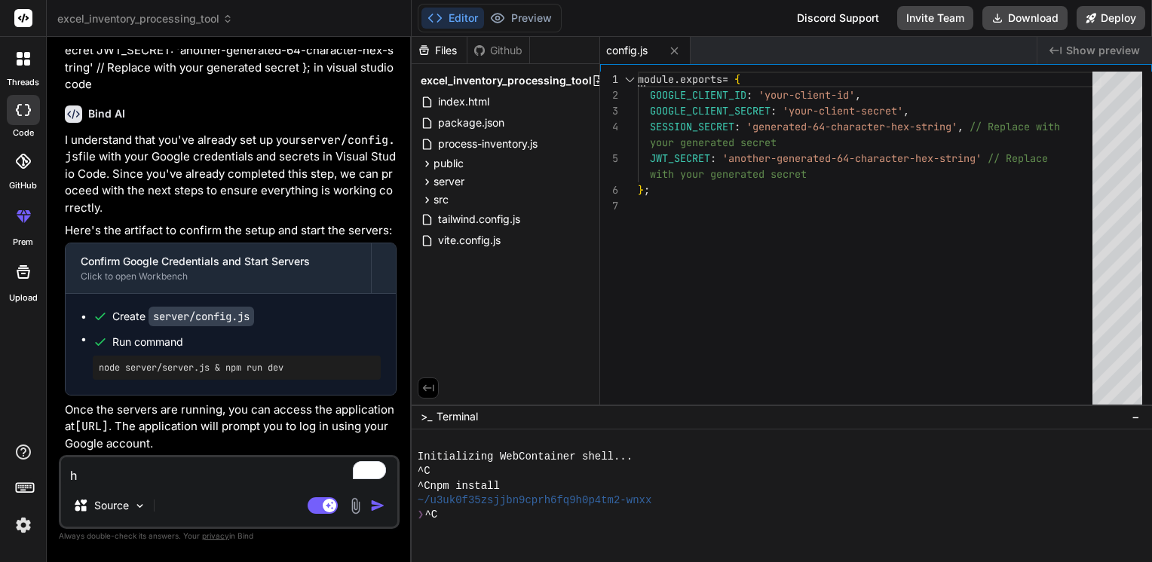
type textarea "x"
type textarea "hel"
type textarea "x"
type textarea "help"
type textarea "x"
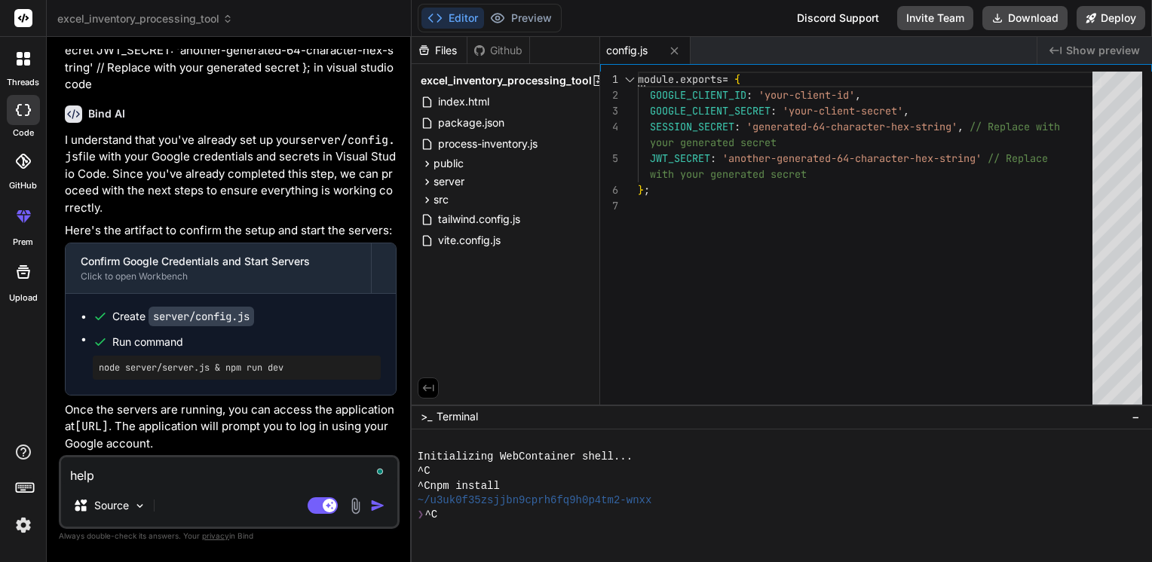
type textarea "help"
type textarea "x"
type textarea "help t"
type textarea "x"
type textarea "help to"
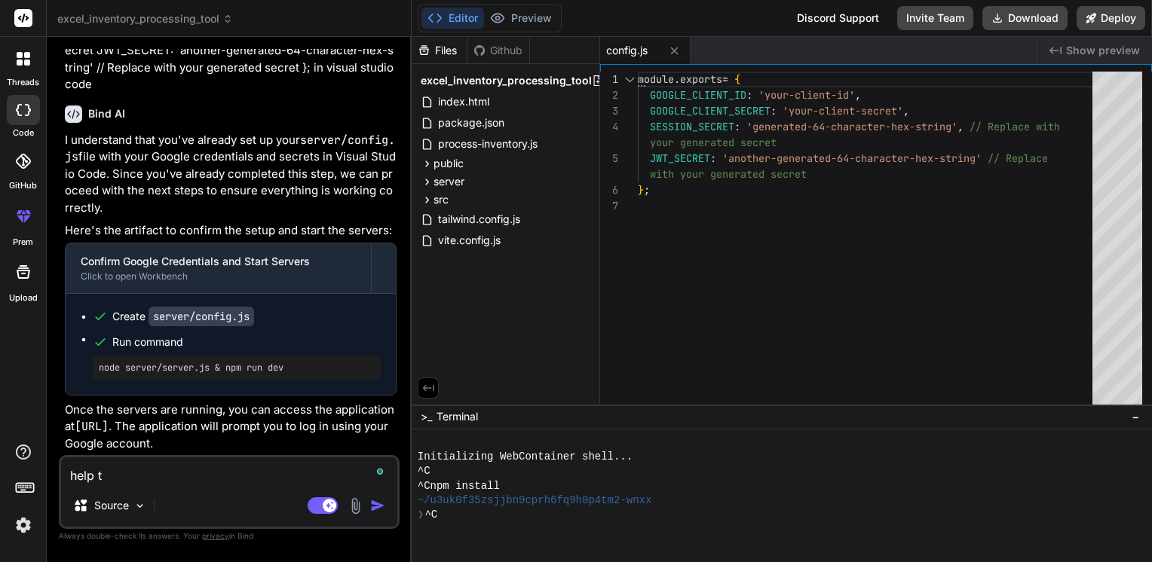
type textarea "x"
type textarea "help to"
type textarea "x"
type textarea "help to a"
type textarea "x"
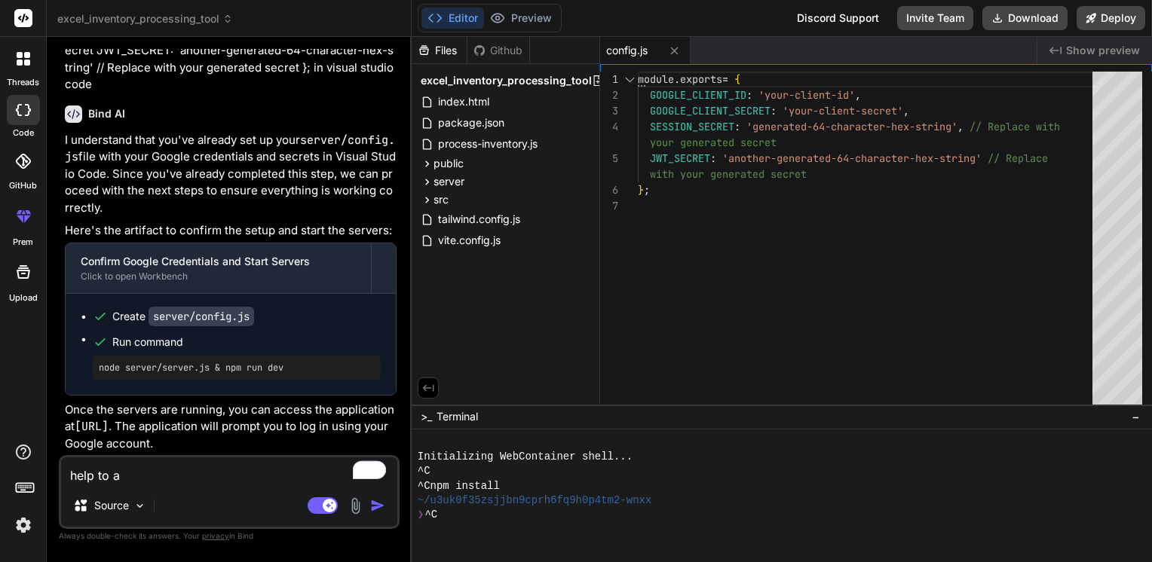
type textarea "help to ac"
type textarea "x"
type textarea "help to acc"
type textarea "x"
type textarea "help to acce"
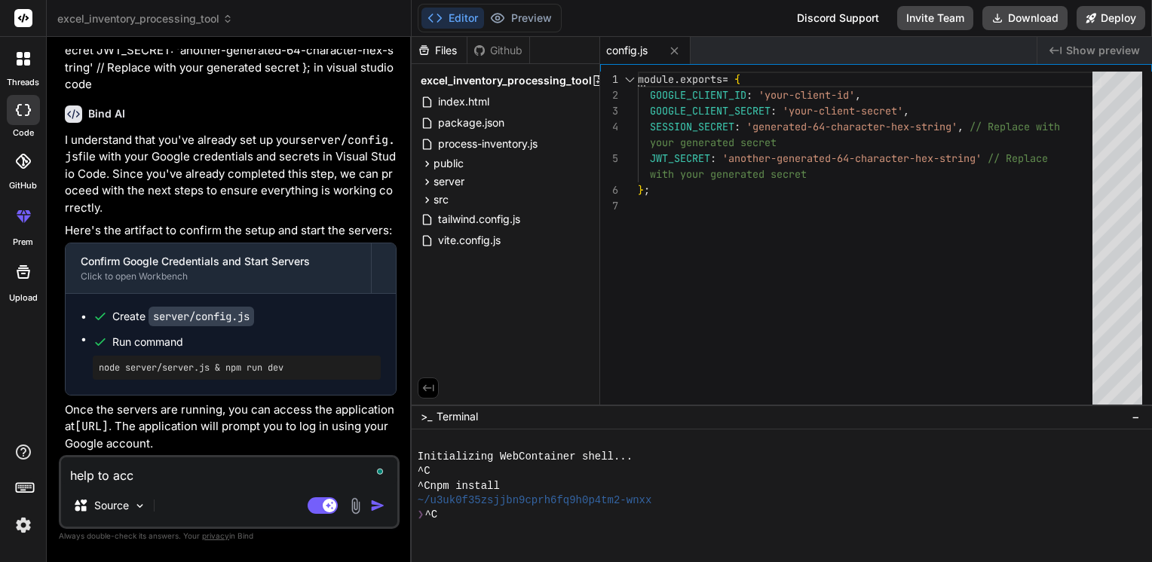
type textarea "x"
type textarea "help to acces"
type textarea "x"
type textarea "help to access"
type textarea "x"
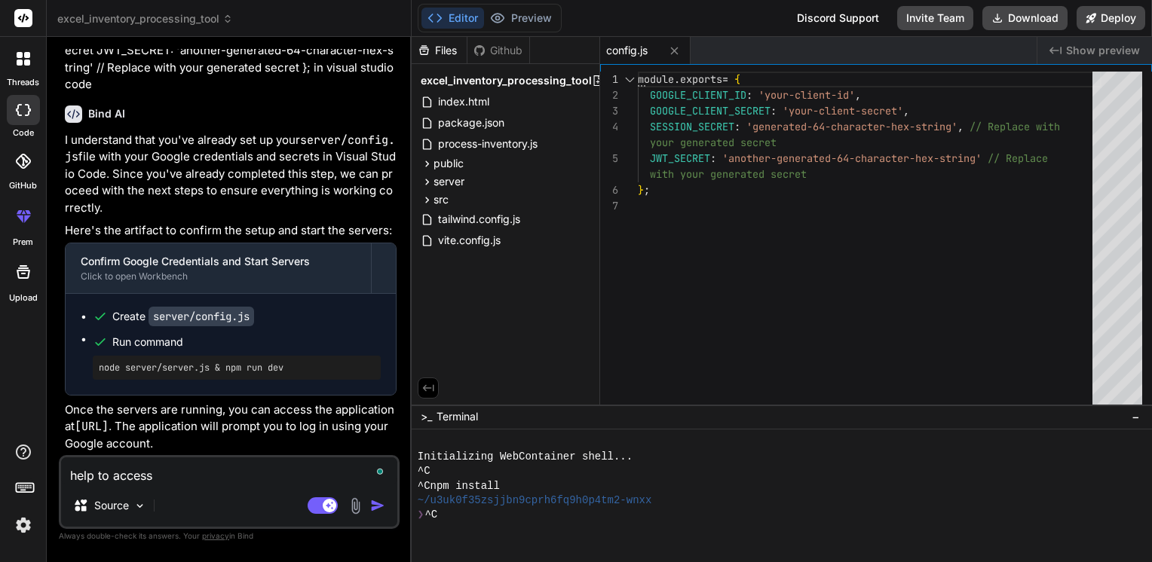
type textarea "help to access"
type textarea "x"
paste textarea "[URL]."
type textarea "help to access [URL]."
type textarea "x"
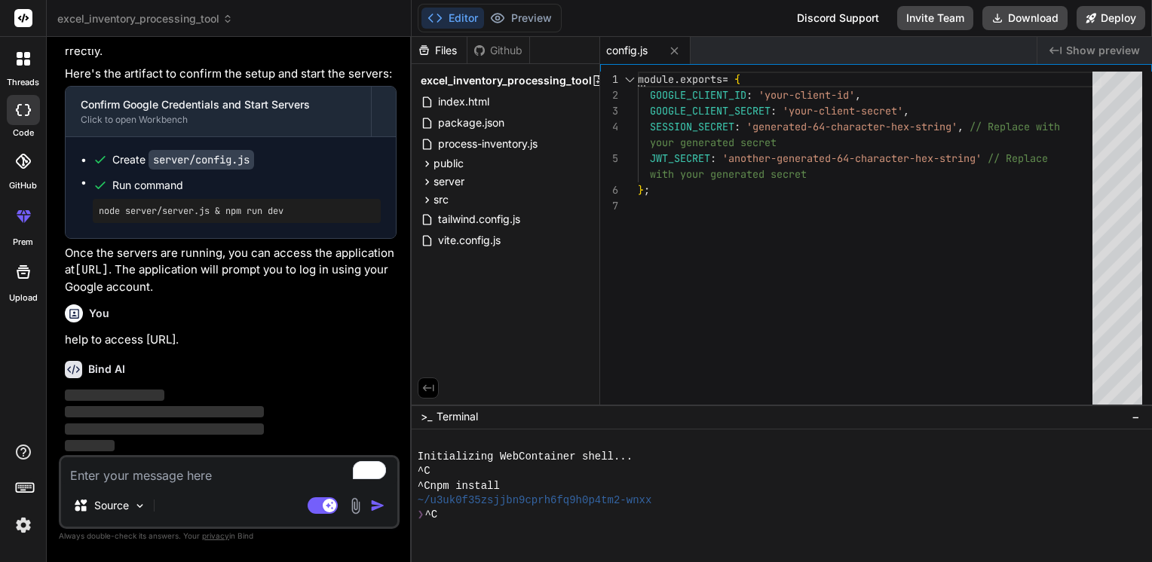
scroll to position [4461, 0]
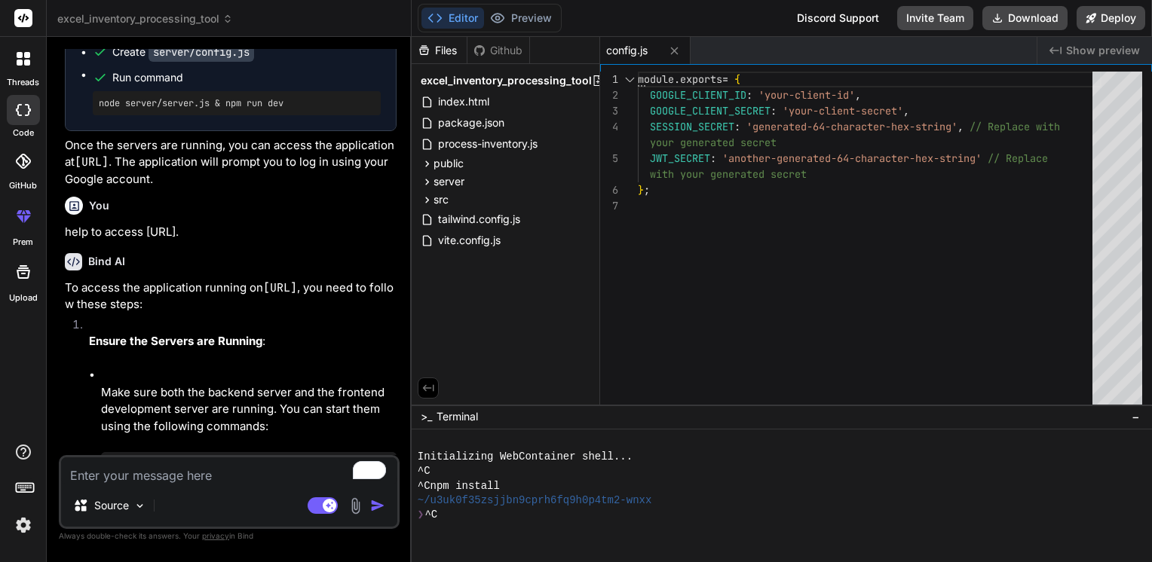
type textarea "x"
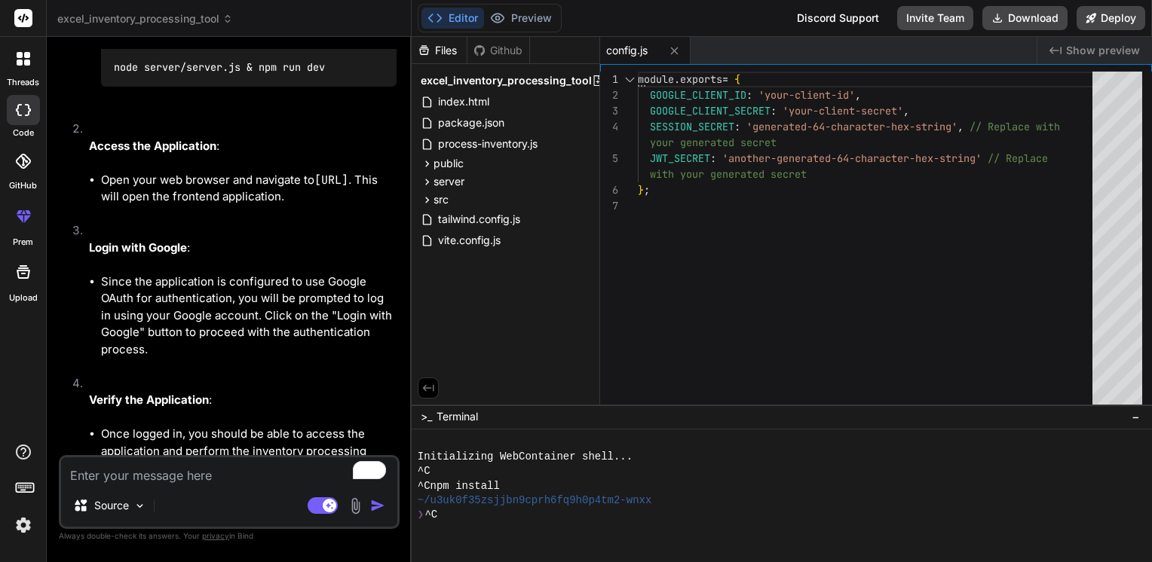
scroll to position [4898, 0]
click at [326, 38] on img at bounding box center [332, 32] width 12 height 12
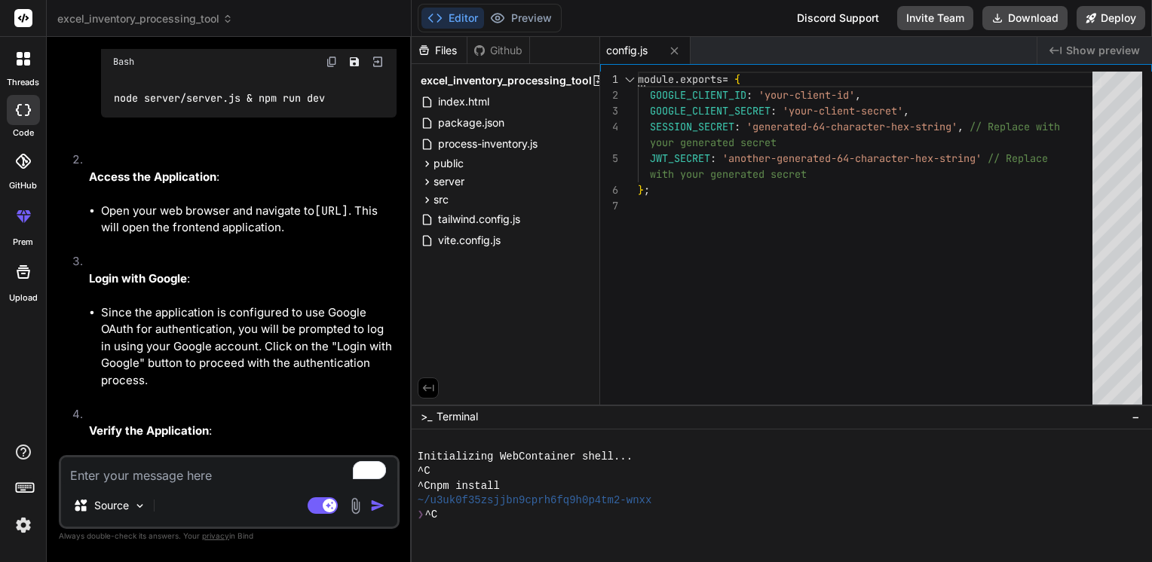
scroll to position [4849, 0]
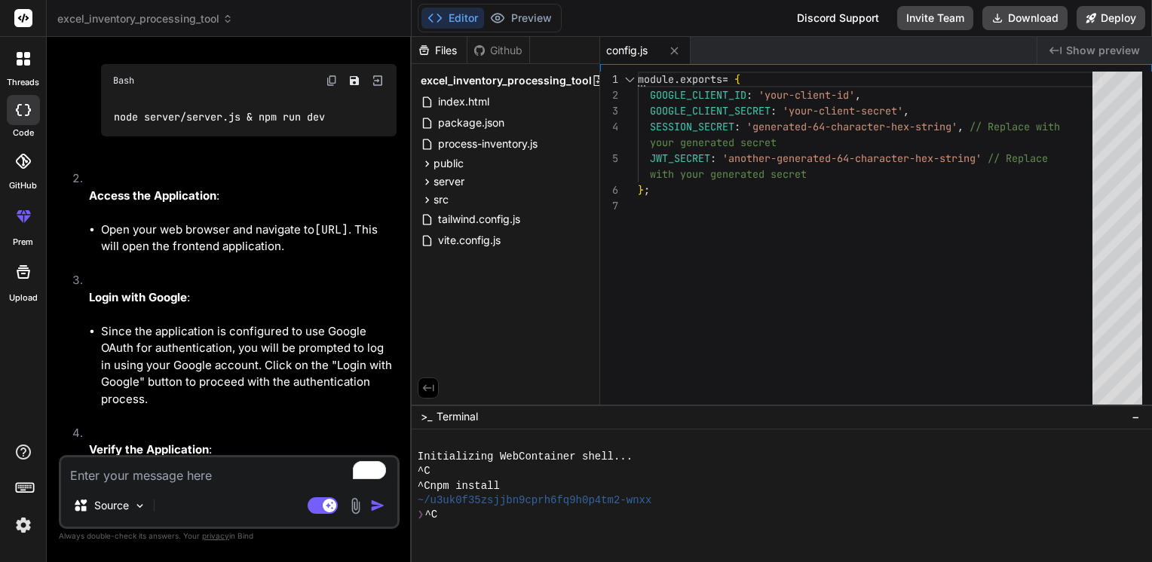
click at [380, 87] on img at bounding box center [378, 81] width 14 height 14
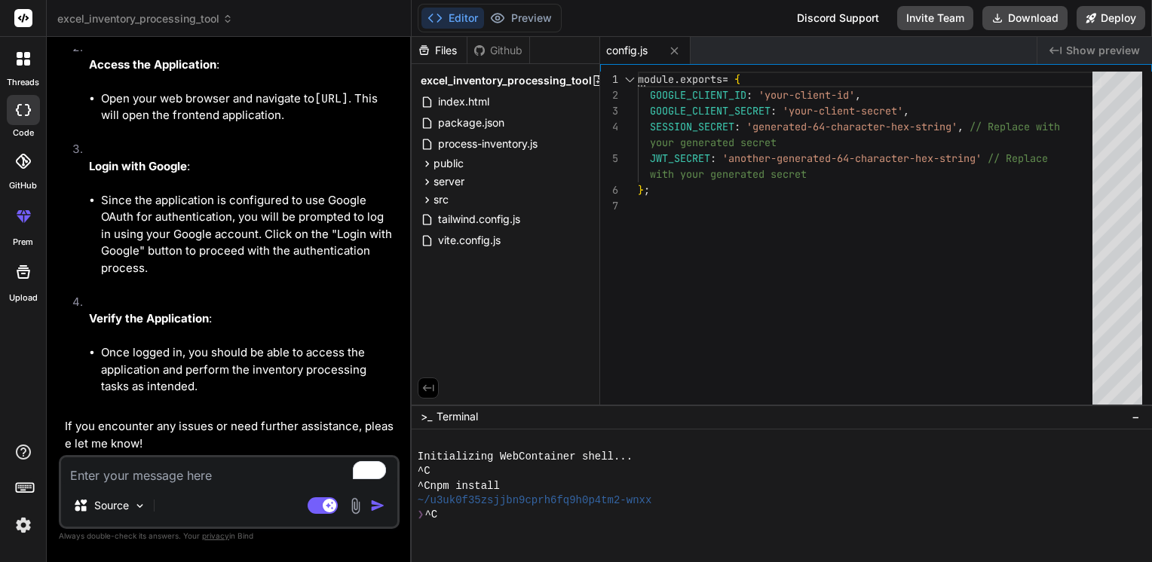
scroll to position [5105, 0]
click at [142, 470] on textarea "To enrich screen reader interactions, please activate Accessibility in Grammarl…" at bounding box center [229, 471] width 336 height 27
type textarea "w"
type textarea "x"
type textarea "wh"
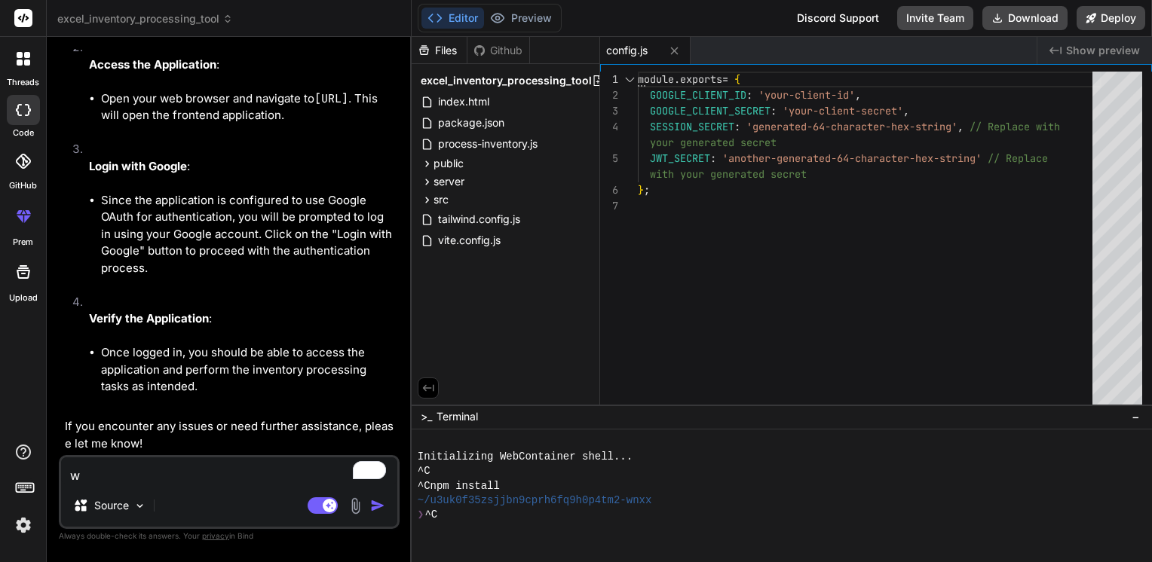
type textarea "x"
type textarea "whe"
type textarea "x"
type textarea "wher"
type textarea "x"
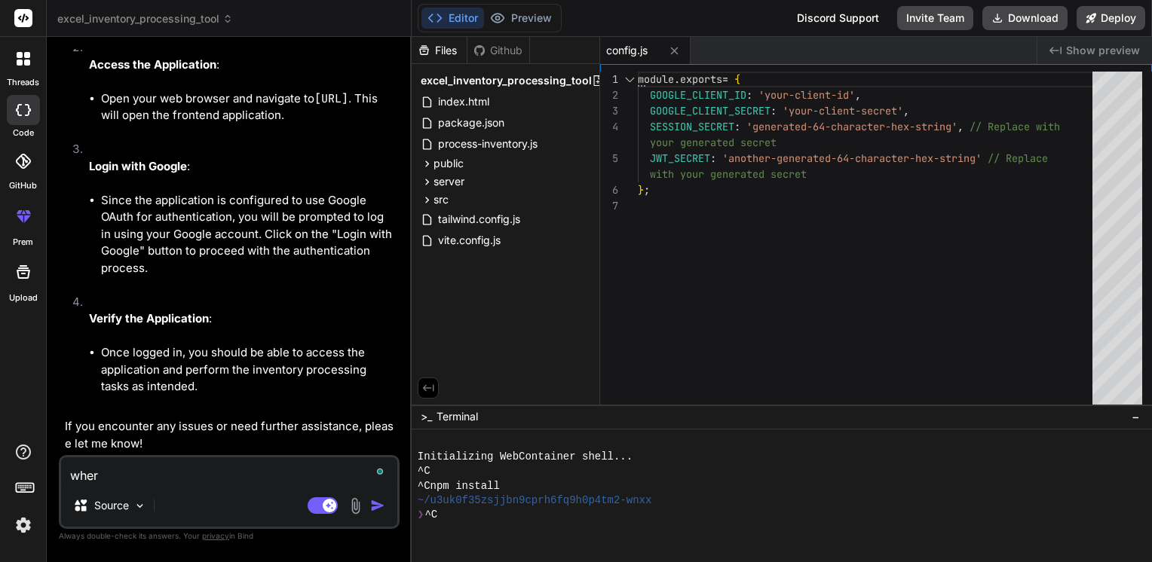
type textarea "where"
type textarea "x"
type textarea "where"
type textarea "x"
type textarea "where s"
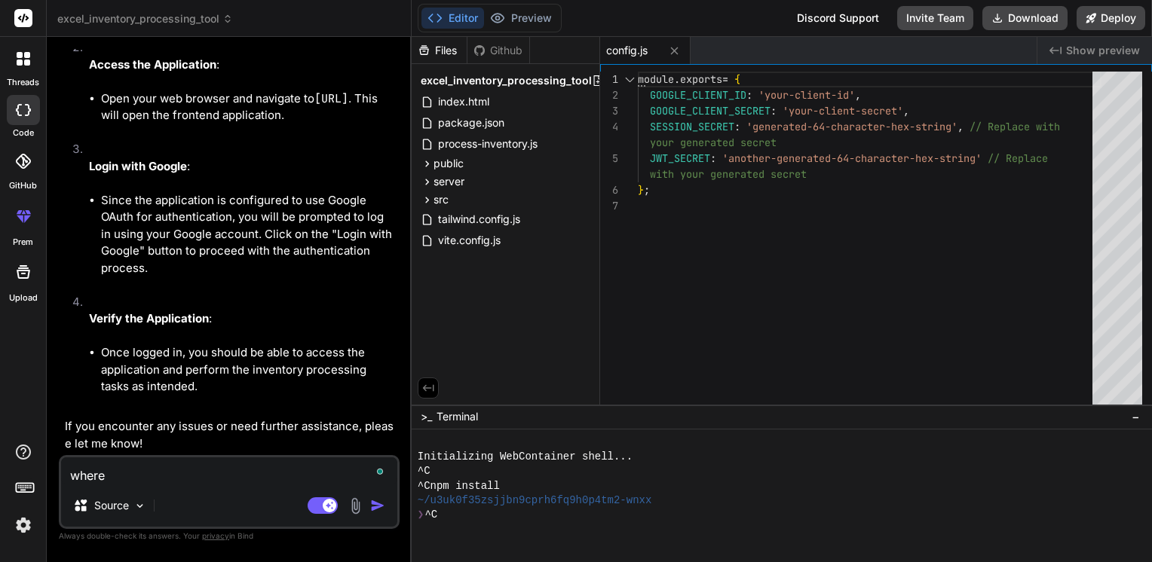
type textarea "x"
type textarea "where sh"
type textarea "x"
type textarea "where sho"
type textarea "x"
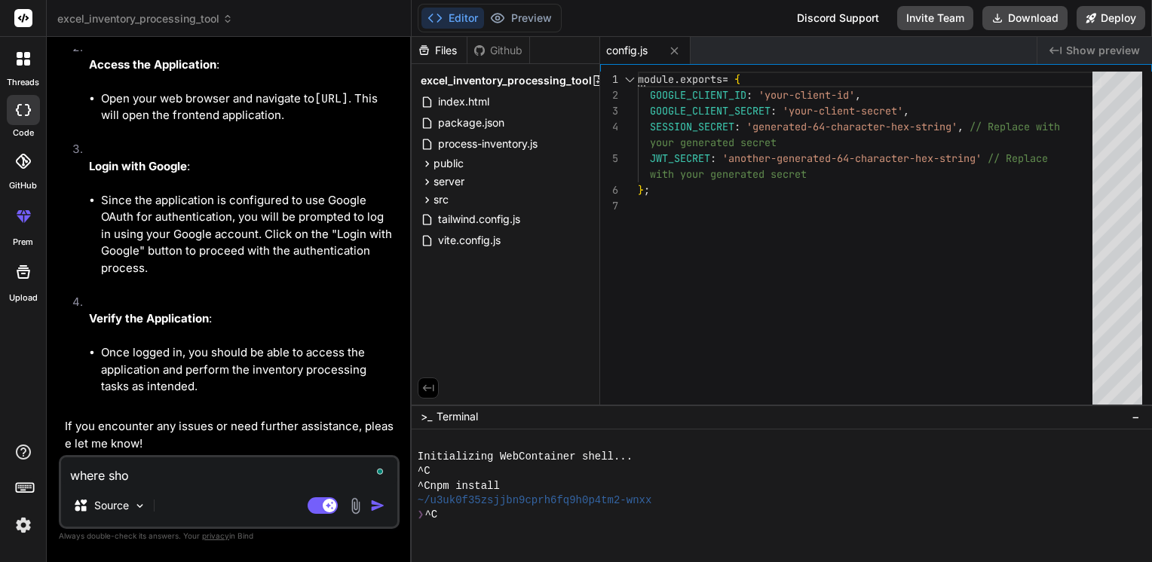
type textarea "where shou"
type textarea "x"
type textarea "where shoul"
type textarea "x"
type textarea "where should"
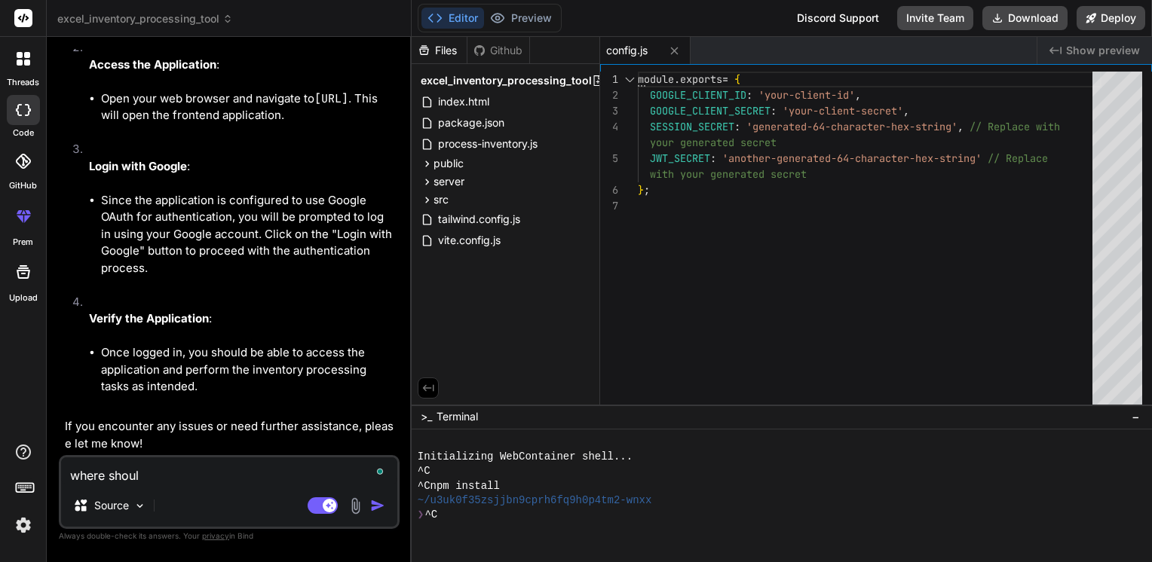
type textarea "x"
type textarea "where should"
type textarea "x"
type textarea "where should i"
type textarea "x"
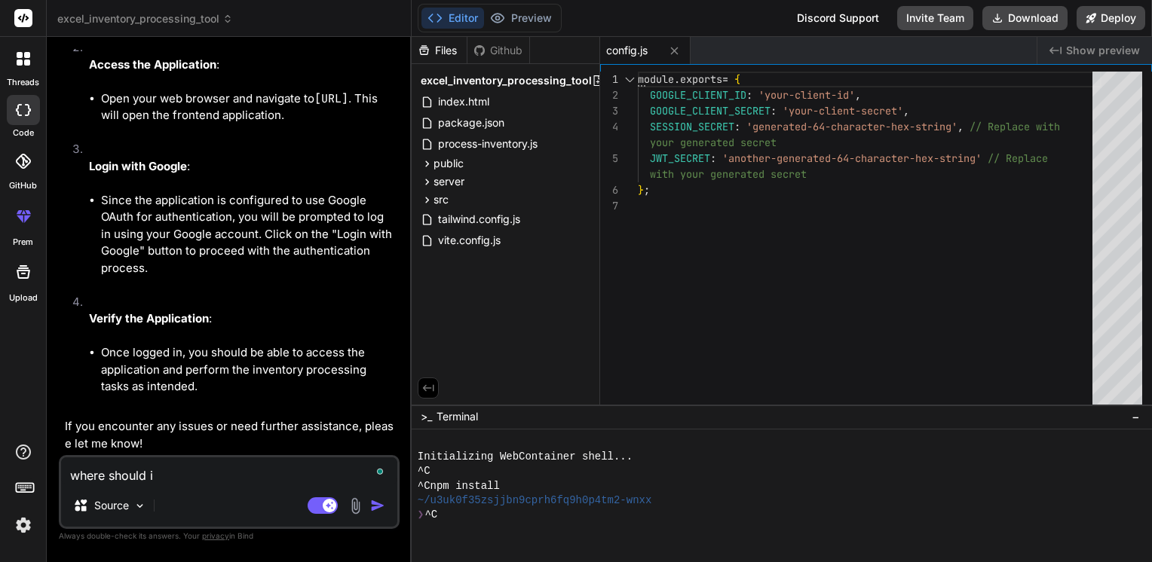
type textarea "where should i"
type textarea "x"
type textarea "where should i r"
type textarea "x"
type textarea "where should i ru"
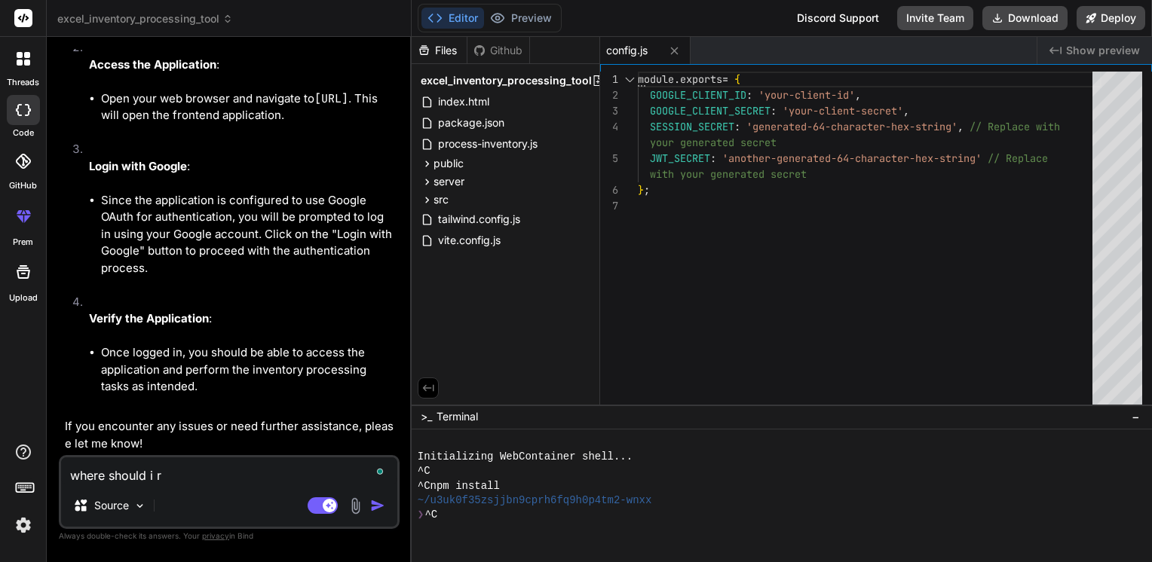
type textarea "x"
type textarea "where should i run"
type textarea "x"
type textarea "where should i run"
type textarea "x"
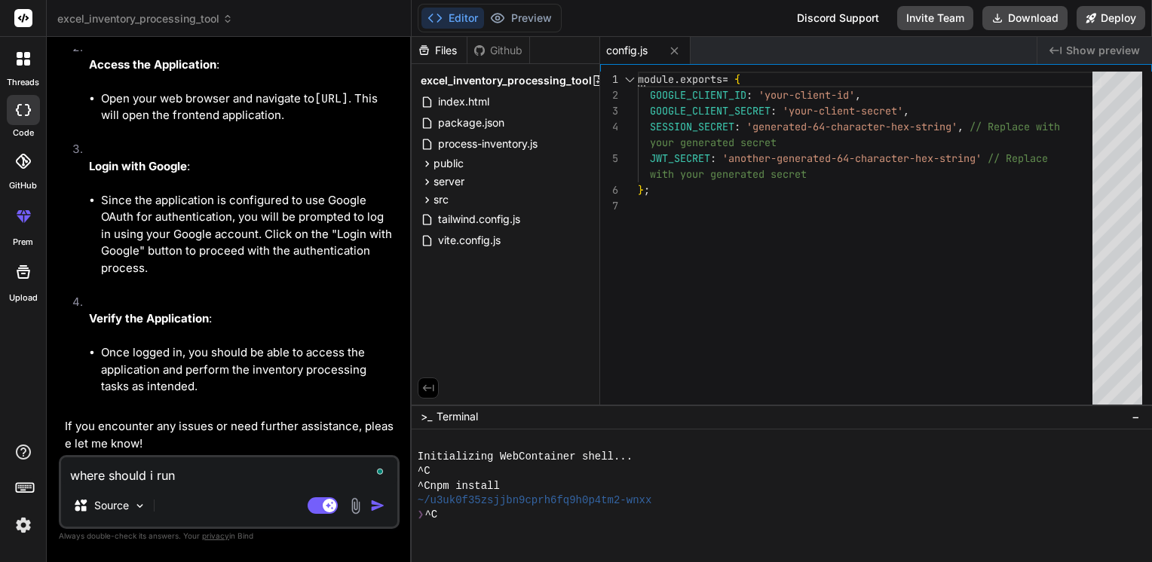
paste textarea "File "C:\Users\USER\AppData\Local\Temp\ipykernel_17800\972067058.py", line 1 no…"
type textarea "where should i run File "C:\Users\USER\AppData\Local\Temp\ipykernel_17800\97206…"
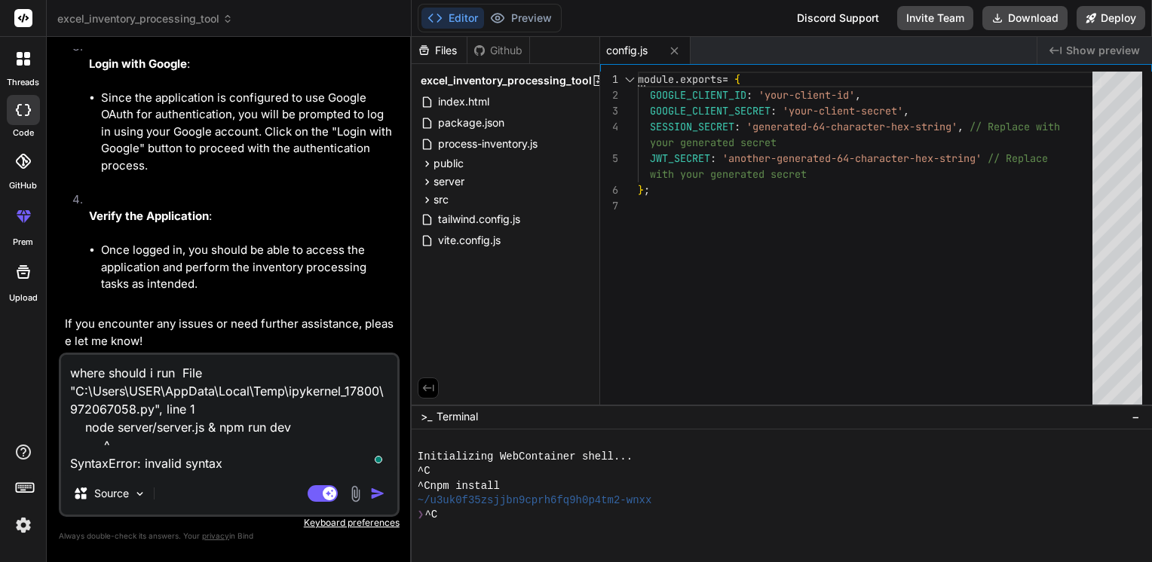
type textarea "x"
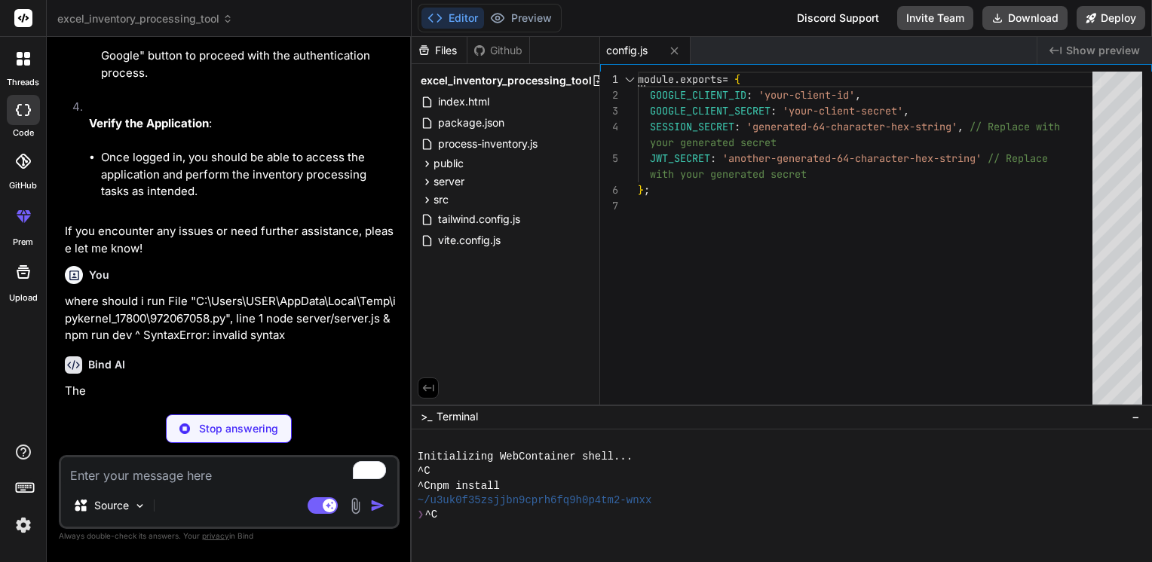
scroll to position [5295, 0]
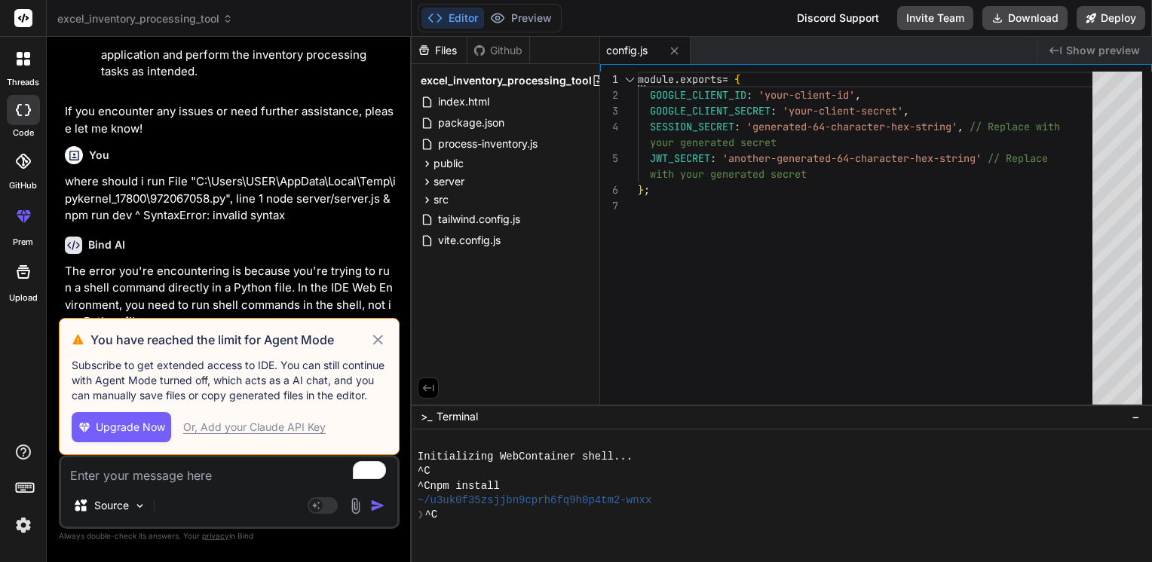
click at [375, 342] on icon at bounding box center [377, 340] width 17 height 18
type textarea "x"
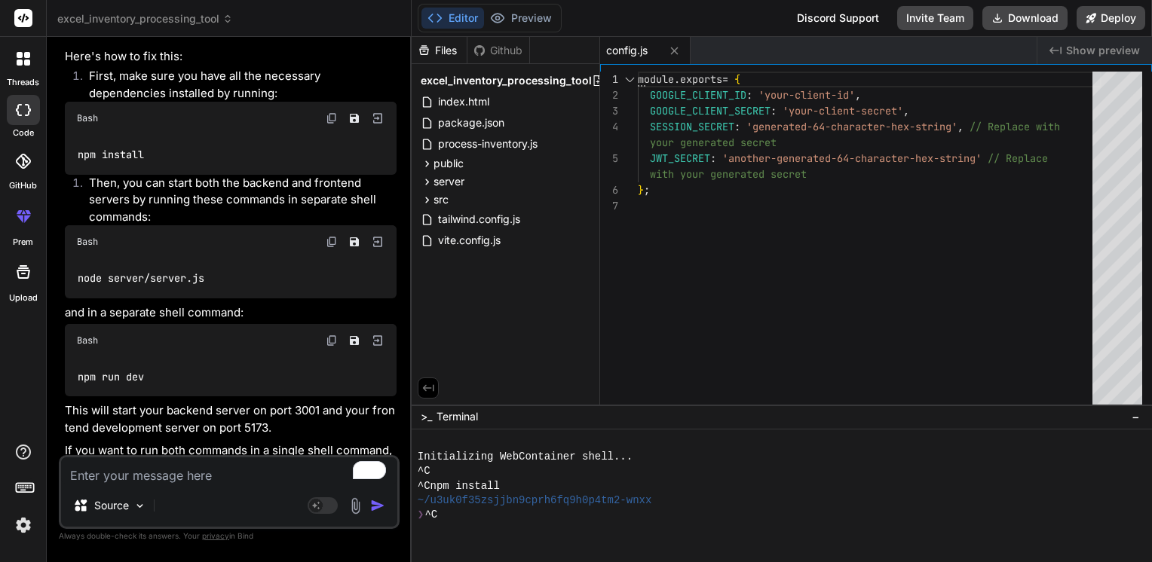
scroll to position [5585, 0]
click at [331, 124] on img at bounding box center [332, 118] width 12 height 12
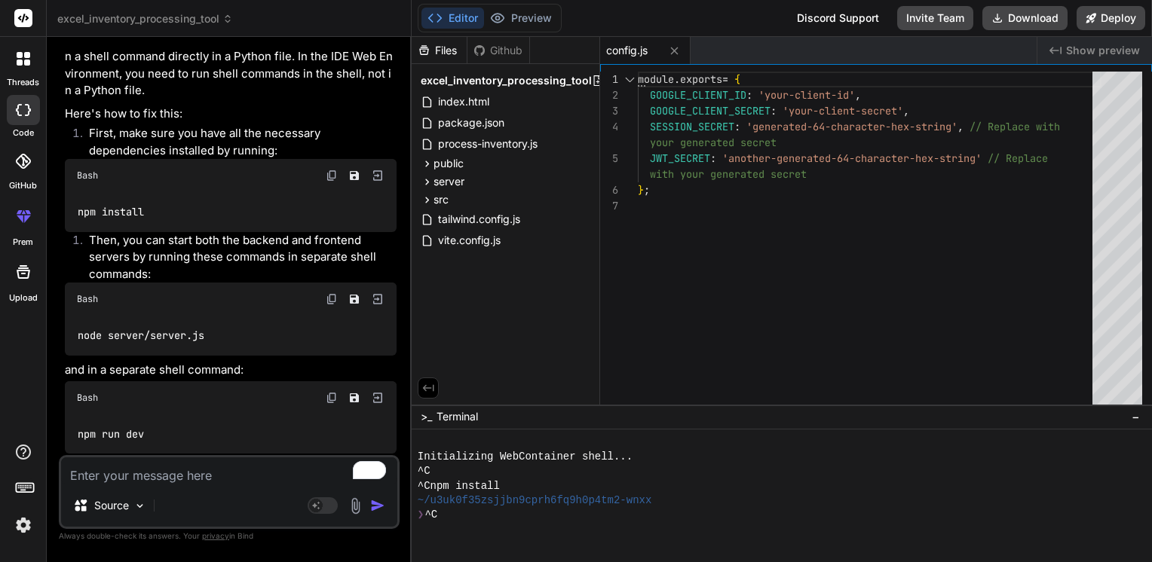
scroll to position [5506, 0]
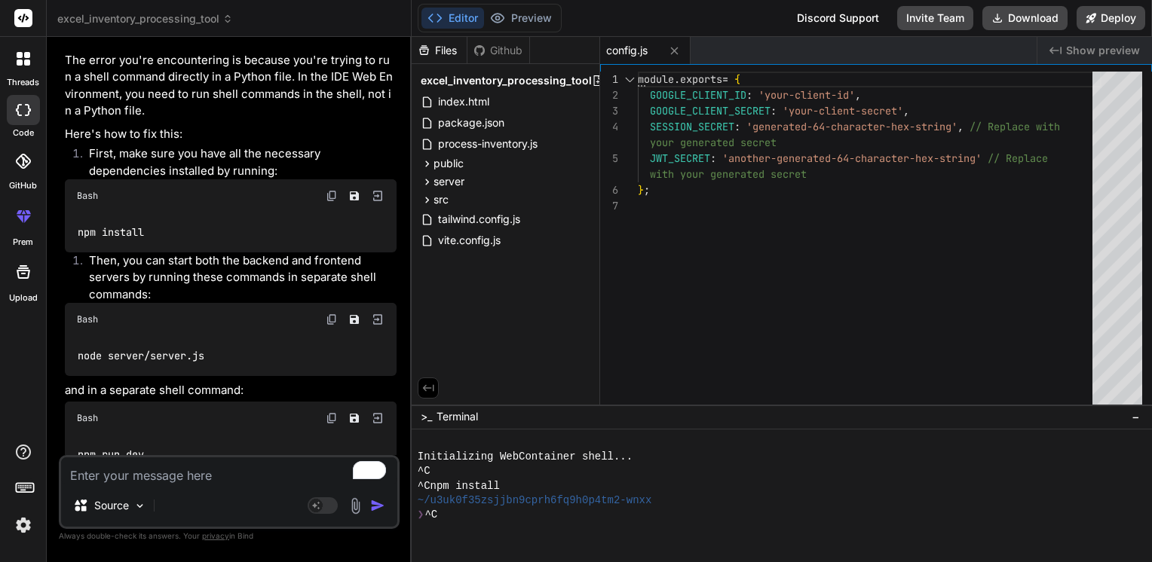
click at [335, 202] on img at bounding box center [332, 196] width 12 height 12
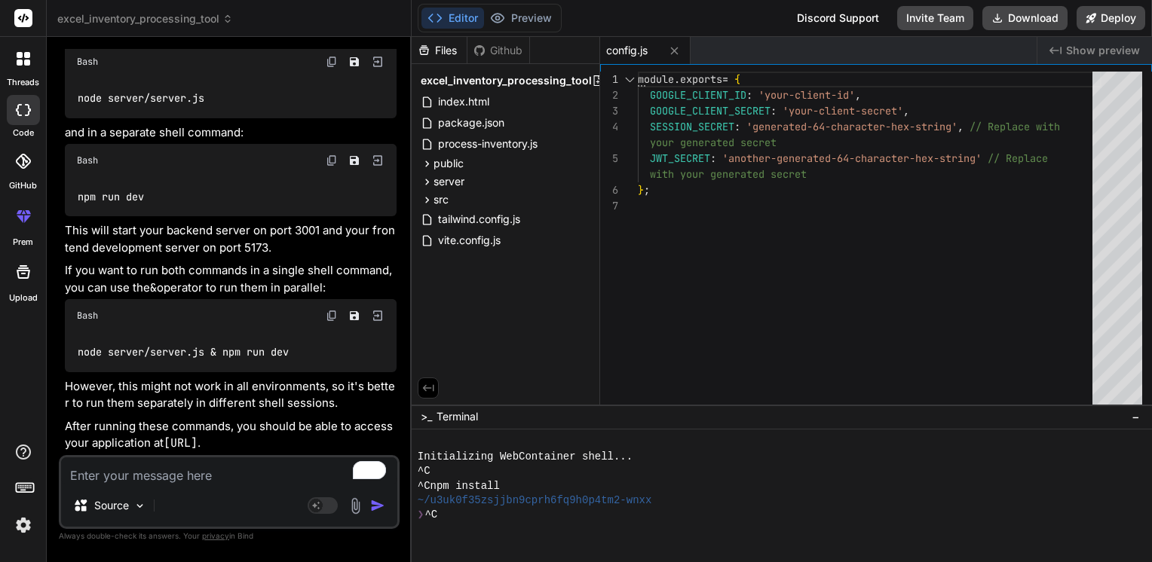
scroll to position [5864, 0]
